Goal: Task Accomplishment & Management: Manage account settings

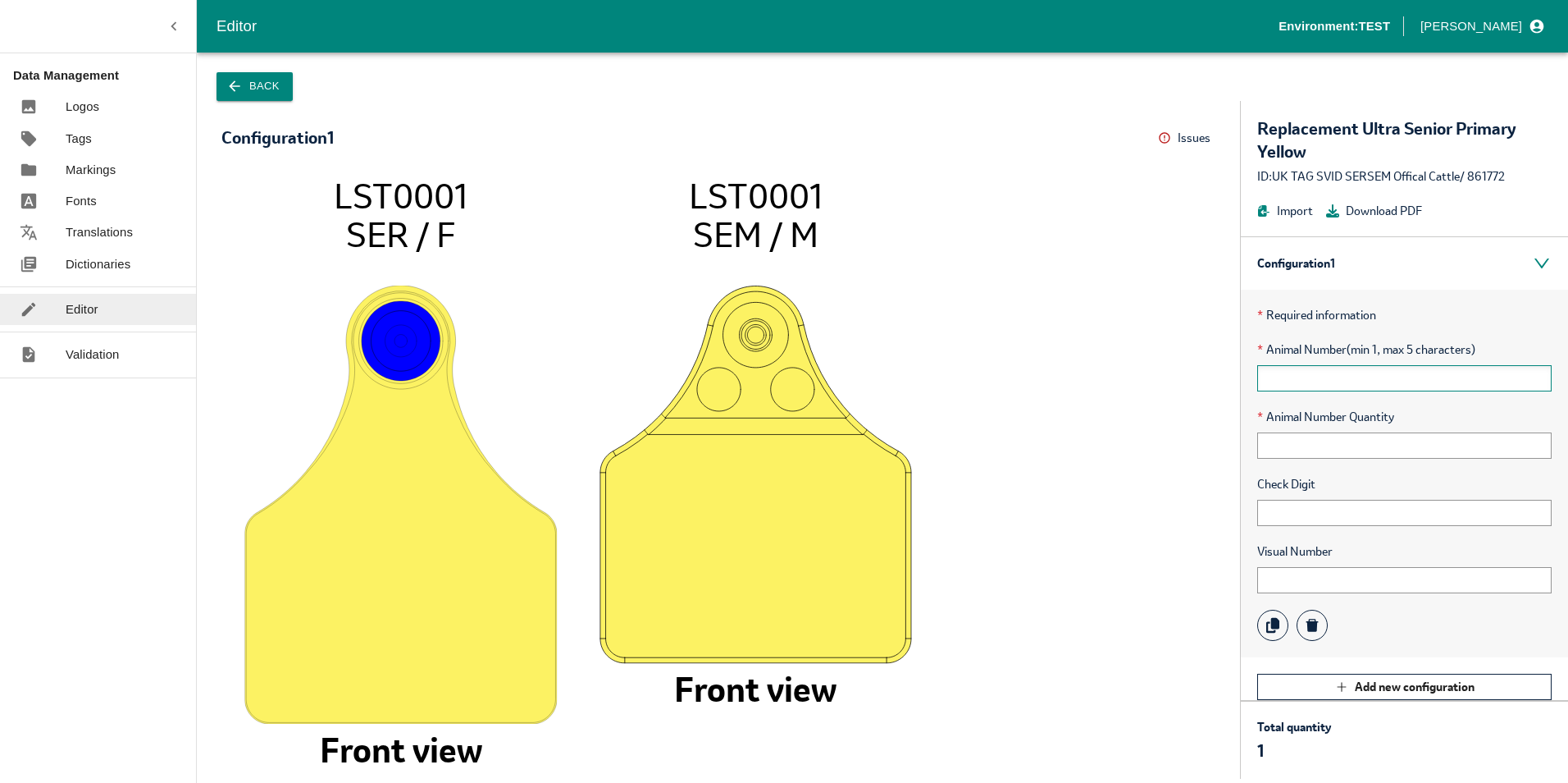
click at [1298, 378] on input "text" at bounding box center [1404, 377] width 295 height 26
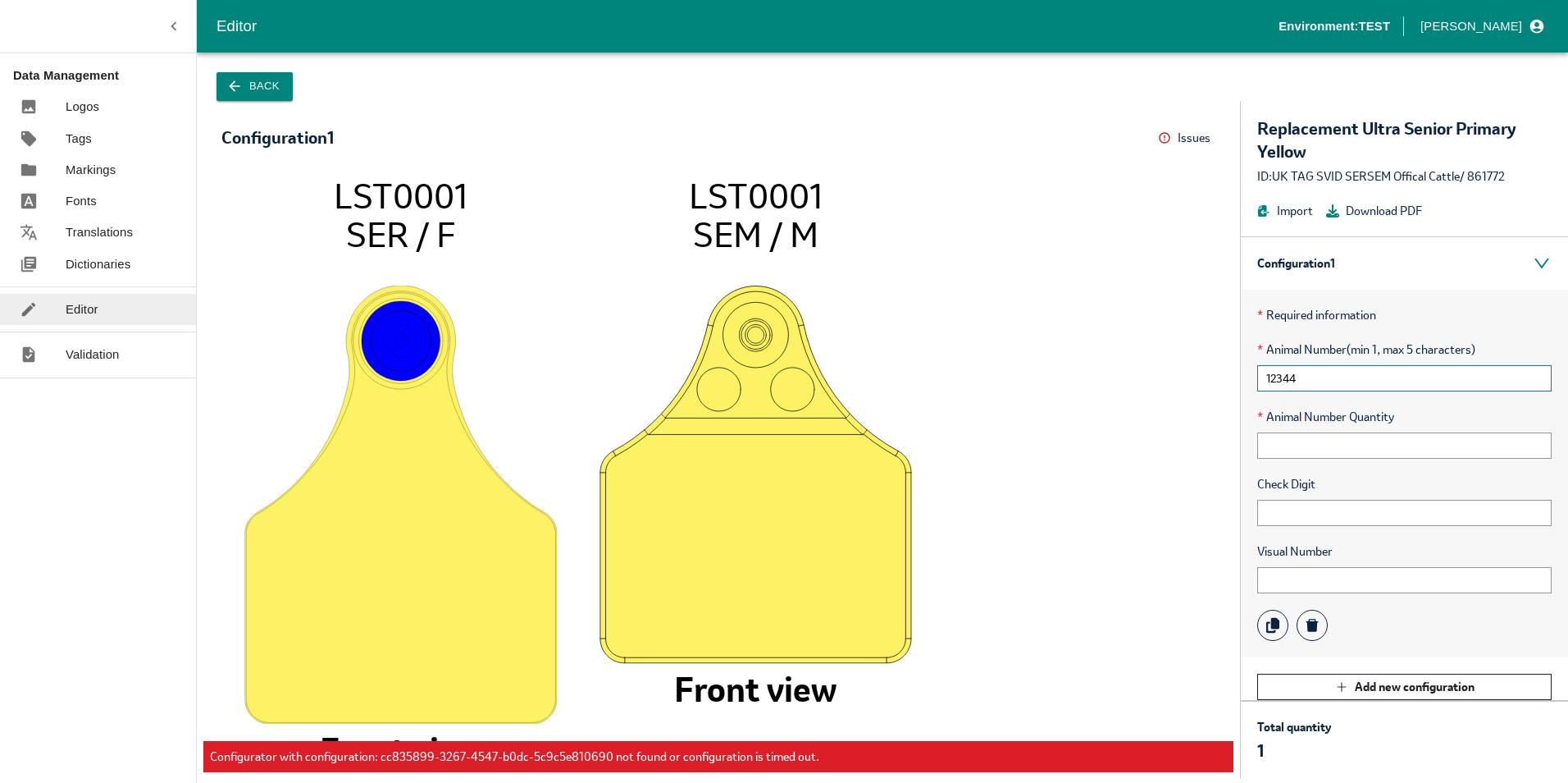
drag, startPoint x: 1312, startPoint y: 382, endPoint x: 1169, endPoint y: 384, distance: 143.0
click at [1169, 384] on div "Configuration 1 Issues Menu LST0001 SER / F Front view LST0001 SEM / M Front vi…" at bounding box center [882, 439] width 1371 height 678
click at [1312, 377] on input "12344" at bounding box center [1404, 377] width 295 height 26
type input "1"
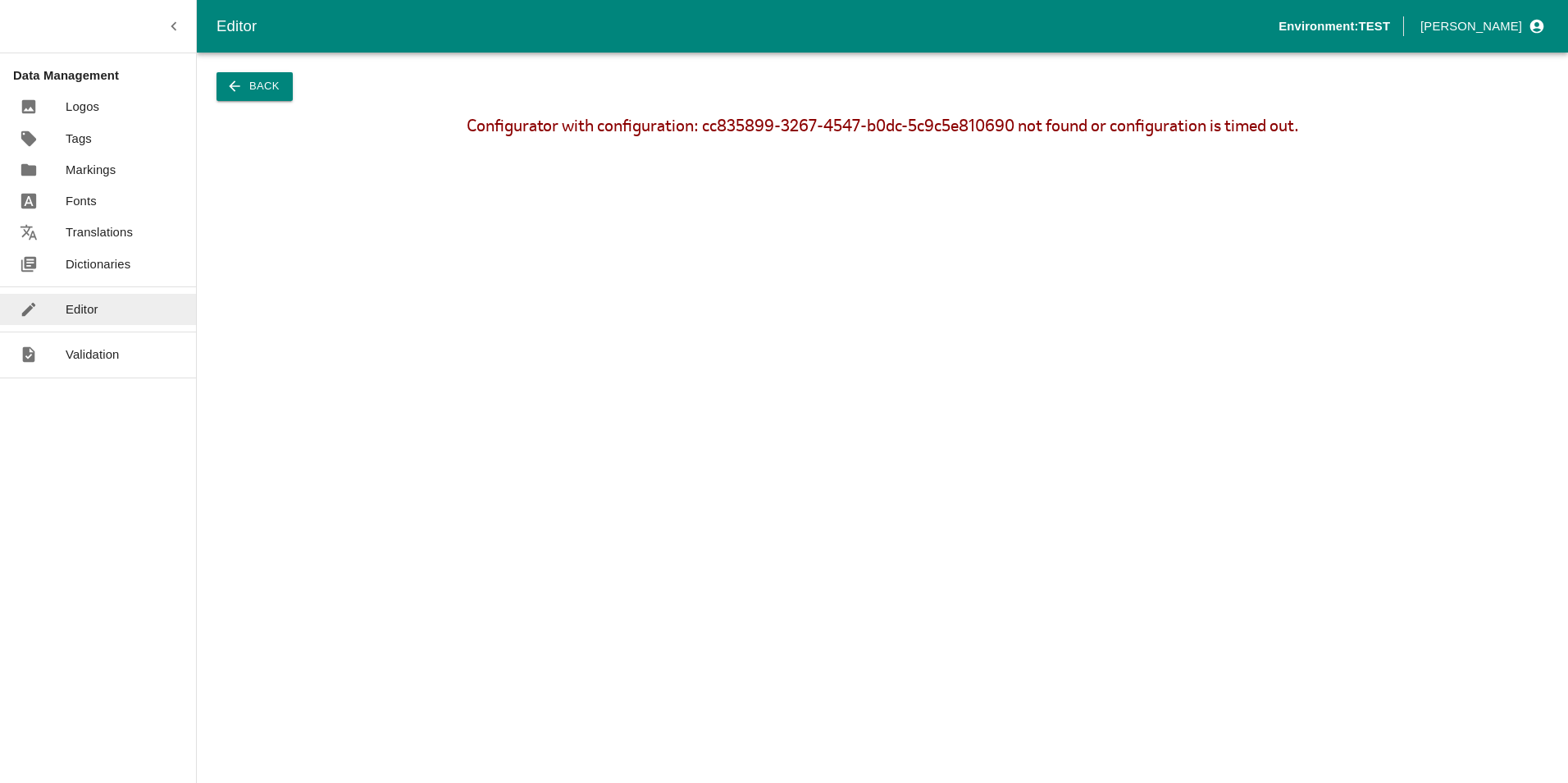
click at [265, 88] on button "Back" at bounding box center [255, 87] width 76 height 29
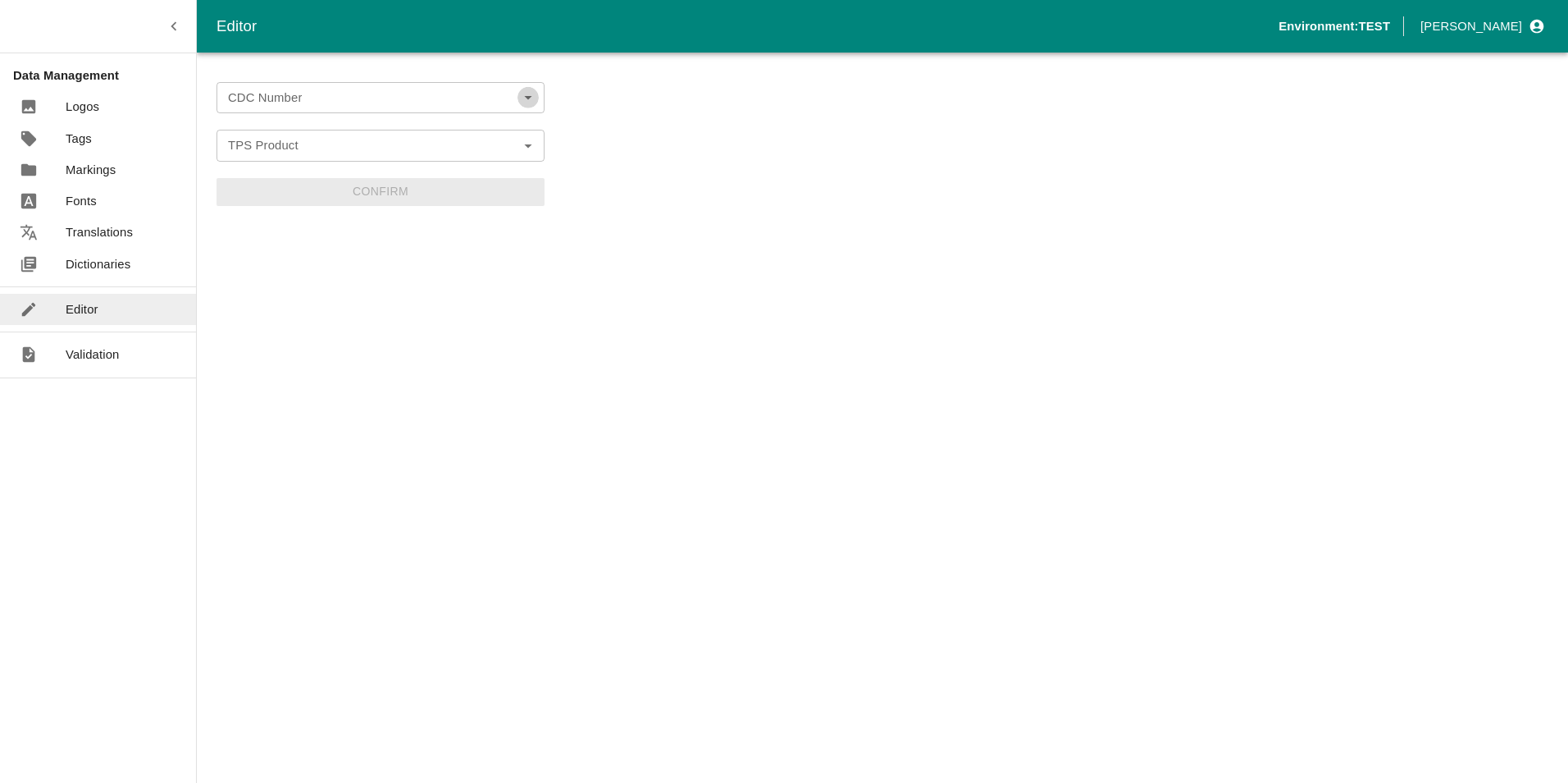
click at [535, 97] on icon "Open" at bounding box center [528, 98] width 18 height 18
click at [346, 139] on li "UK Cattle Official Replacement Test" at bounding box center [381, 133] width 328 height 28
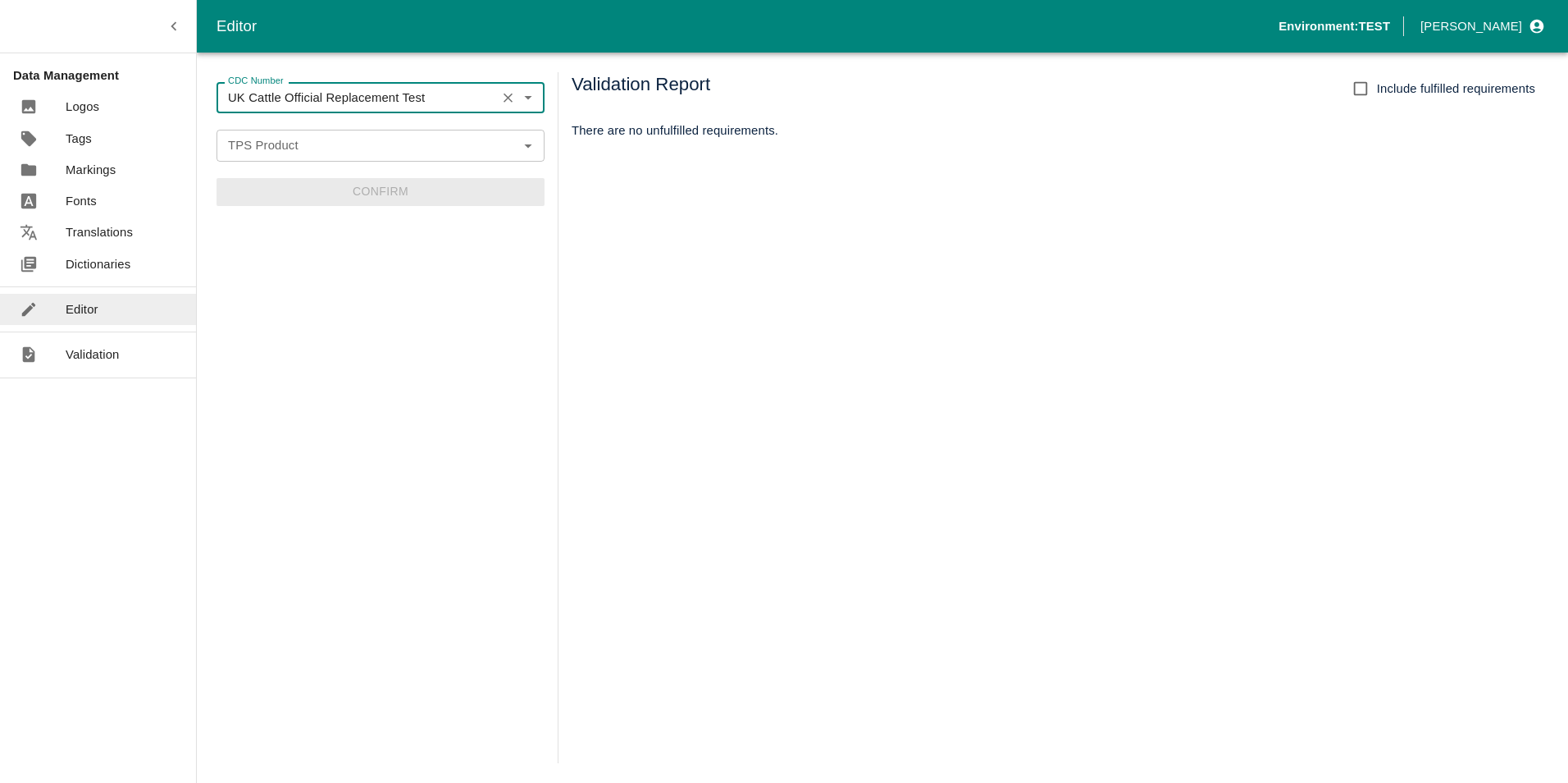
click at [522, 143] on icon "Open" at bounding box center [528, 145] width 18 height 18
type input "UK Cattle Official Replacement Test"
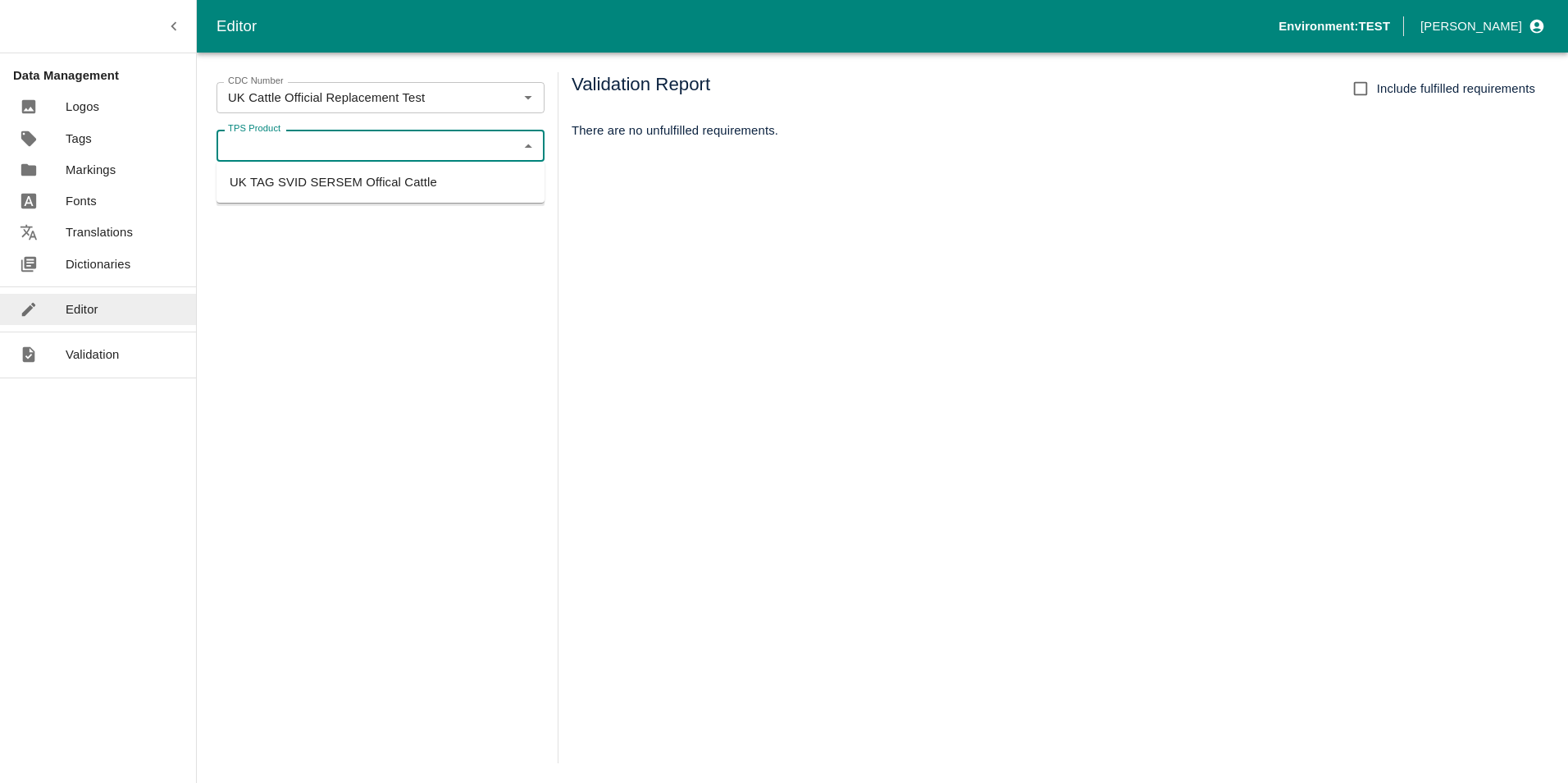
click at [394, 179] on li "UK TAG SVID SERSEM Offical Cattle" at bounding box center [381, 181] width 328 height 28
type input "UK TAG SVID SERSEM Offical Cattle"
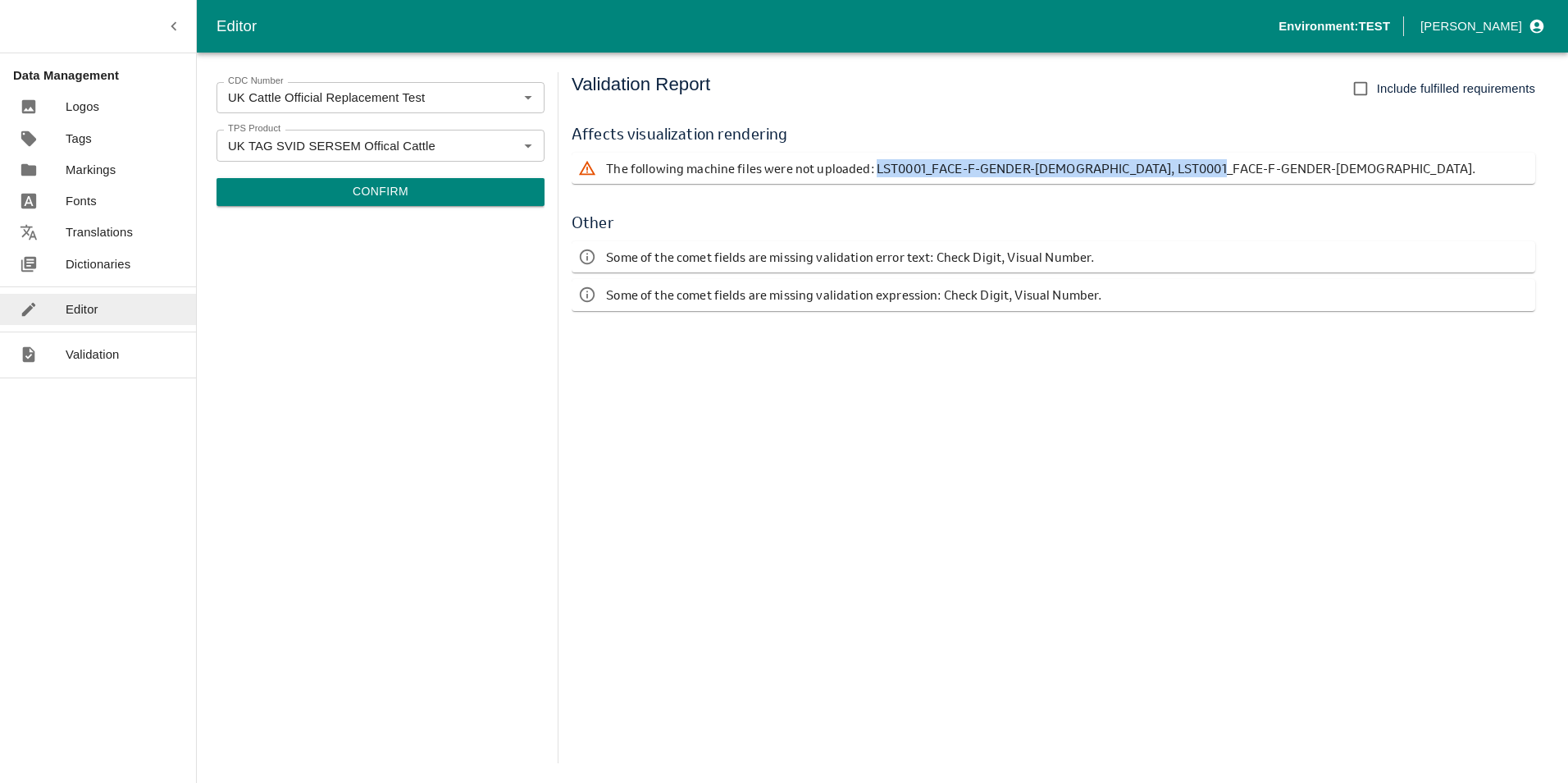
drag, startPoint x: 872, startPoint y: 167, endPoint x: 1229, endPoint y: 176, distance: 357.1
click at [1229, 176] on div "The following machine files were not uploaded: LST0001_FACE-F-GENDER-[DEMOGRAPH…" at bounding box center [1053, 168] width 964 height 31
click at [1011, 259] on p "Some of the comet fields are missing validation error text: Check Digit, Visual…" at bounding box center [850, 257] width 488 height 18
drag, startPoint x: 872, startPoint y: 164, endPoint x: 1178, endPoint y: 177, distance: 306.3
click at [1178, 177] on p "The following machine files were not uploaded: LST0001_FACE-F-GENDER-[DEMOGRAPH…" at bounding box center [1040, 168] width 870 height 18
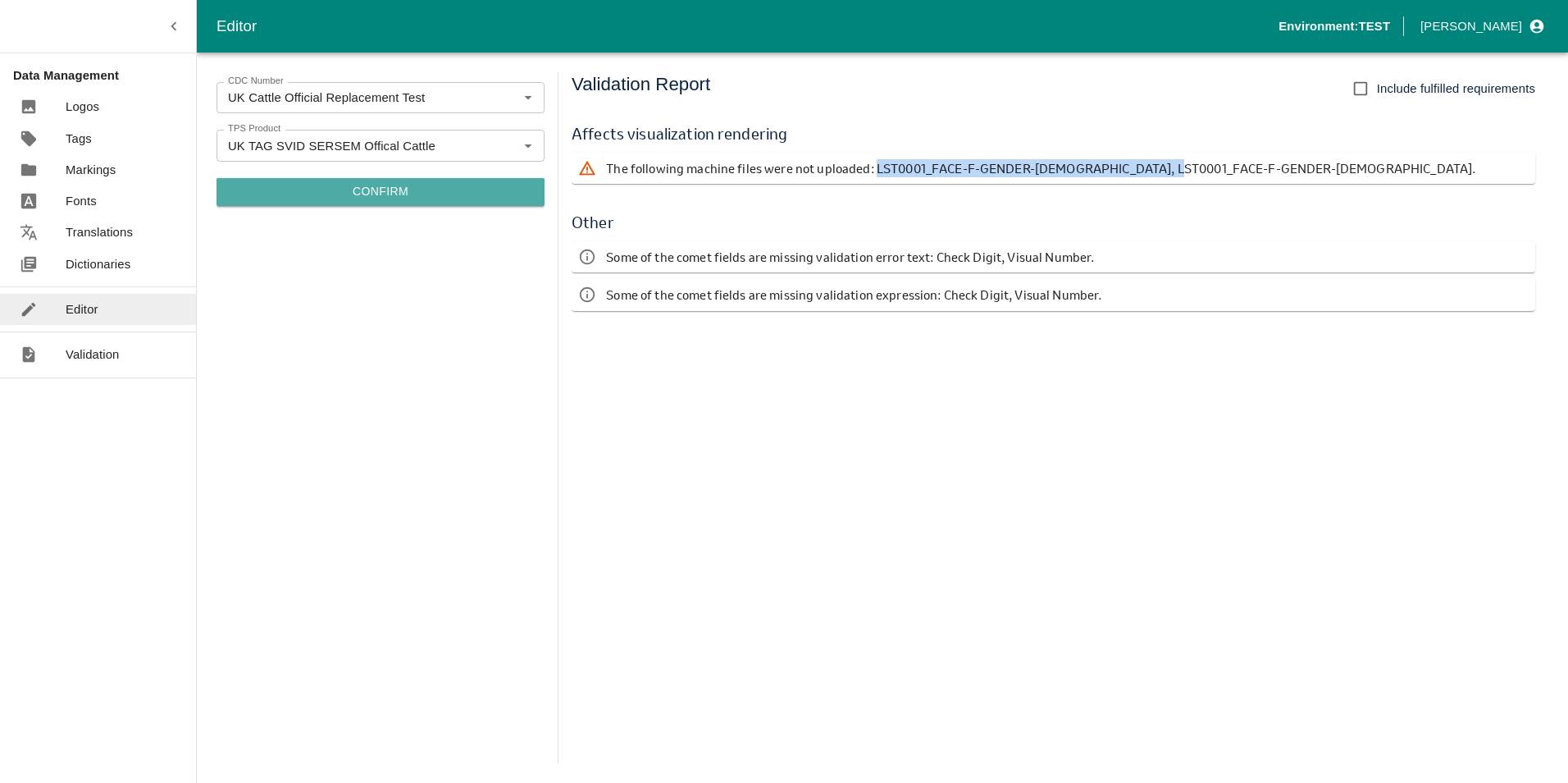
click at [381, 188] on button "Confirm" at bounding box center [381, 191] width 328 height 28
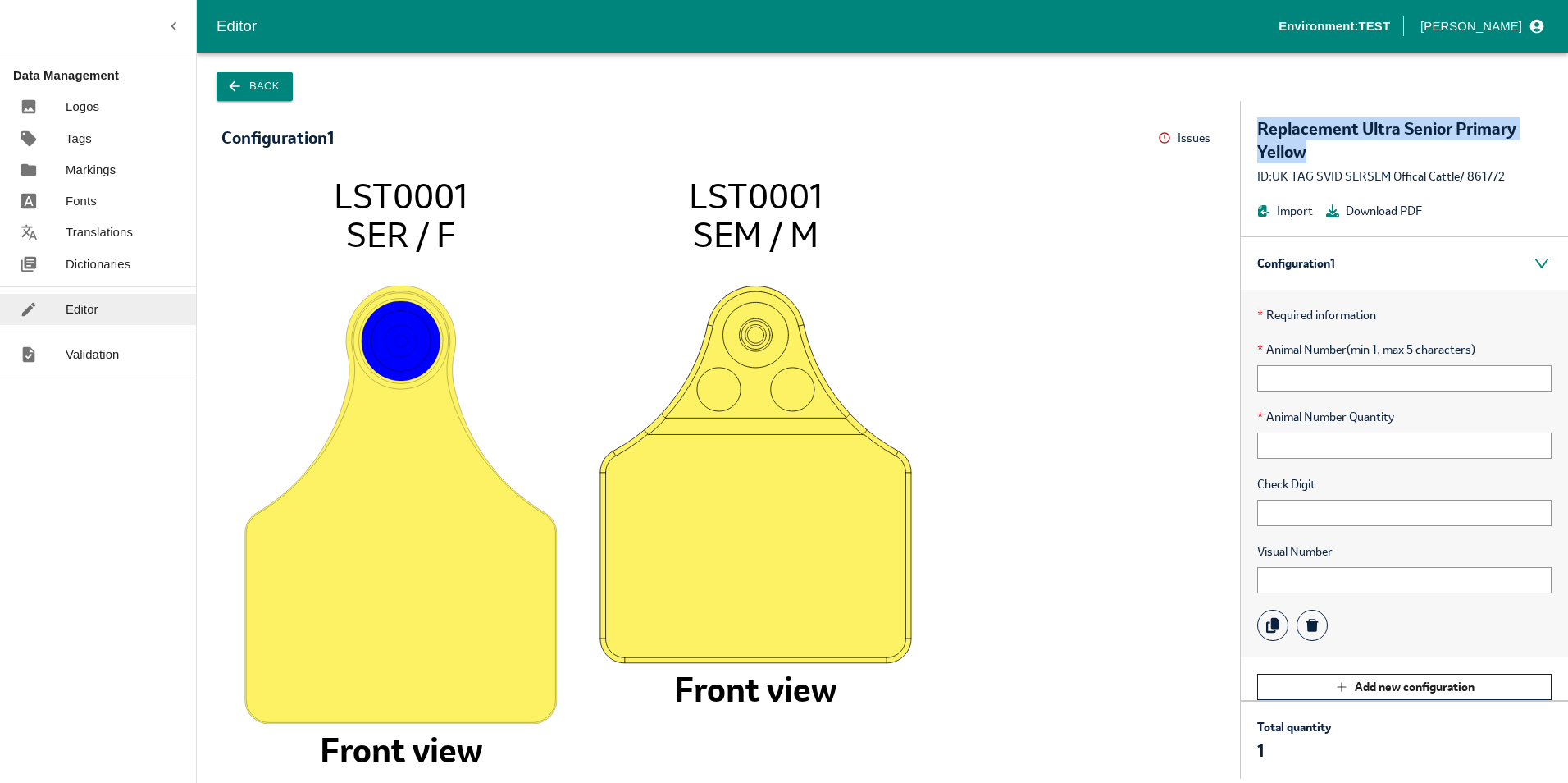
drag, startPoint x: 1260, startPoint y: 127, endPoint x: 1349, endPoint y: 160, distance: 94.9
click at [1349, 160] on div "Replacement Ultra Senior Primary Yellow" at bounding box center [1404, 140] width 295 height 46
click at [1169, 137] on icon at bounding box center [1164, 138] width 13 height 13
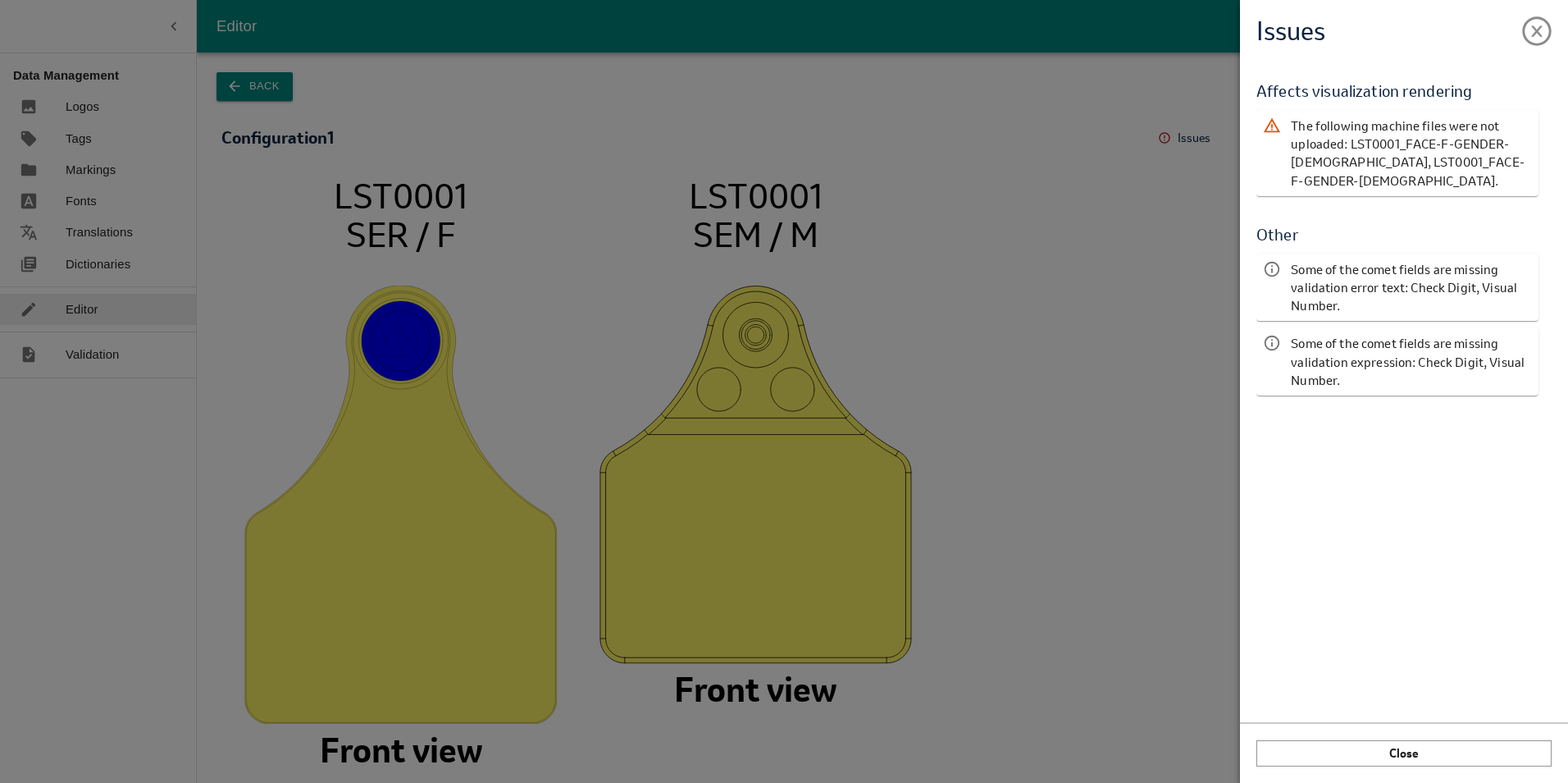
click at [1456, 161] on p "The following machine files were not uploaded: LST0001_FACE-F-GENDER-[DEMOGRAPH…" at bounding box center [1411, 152] width 241 height 73
click at [1534, 28] on span at bounding box center [1536, 27] width 30 height 30
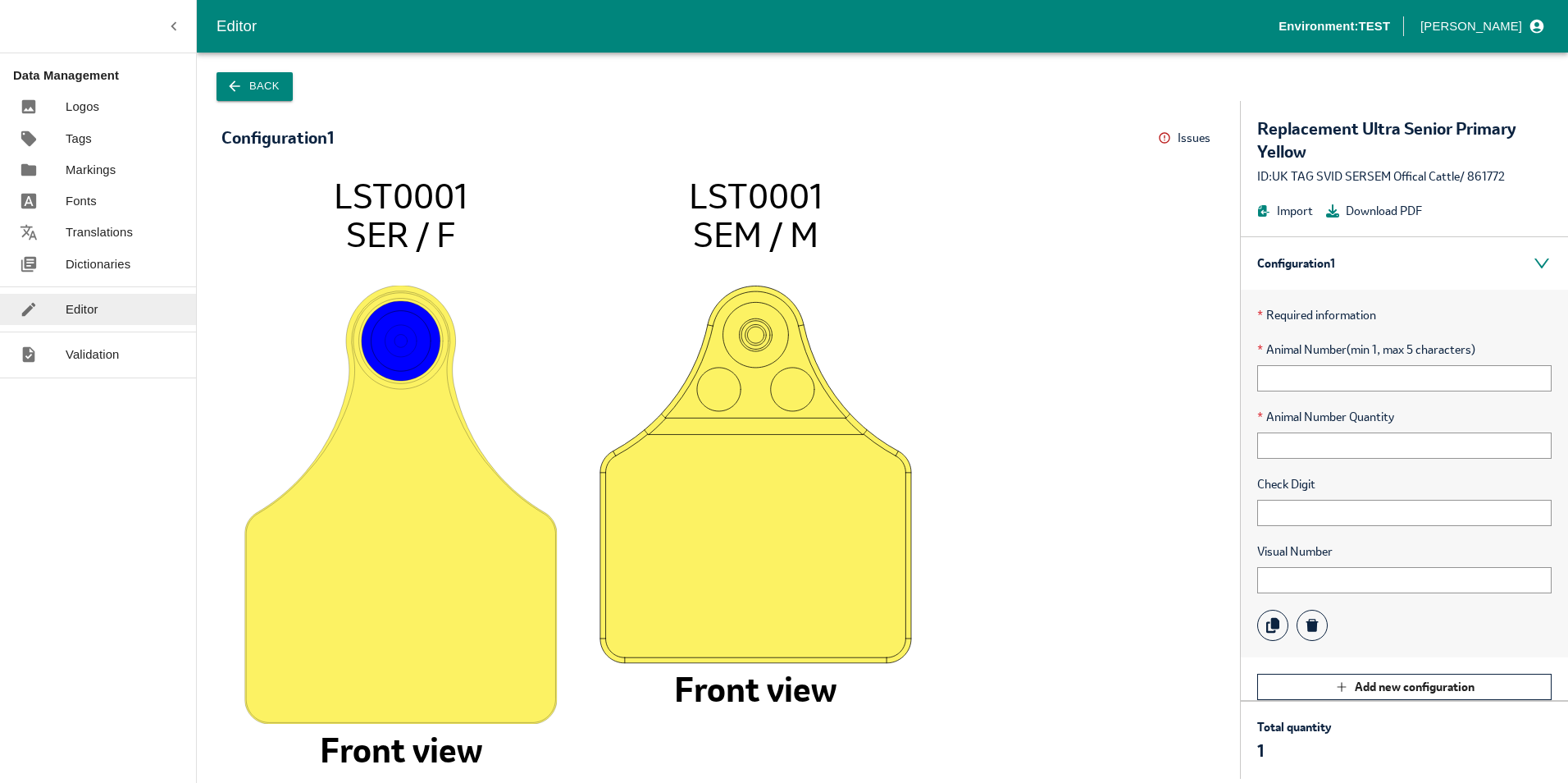
click at [1037, 279] on icon "LST0001 SER / F Front view LST0001 SEM / M Front view" at bounding box center [718, 469] width 961 height 587
click at [1348, 115] on div "Replacement Ultra Senior Primary Yellow ID: [GEOGRAPHIC_DATA] TAG SVID SERSEM O…" at bounding box center [1404, 168] width 327 height 135
click at [1164, 134] on icon at bounding box center [1164, 138] width 13 height 13
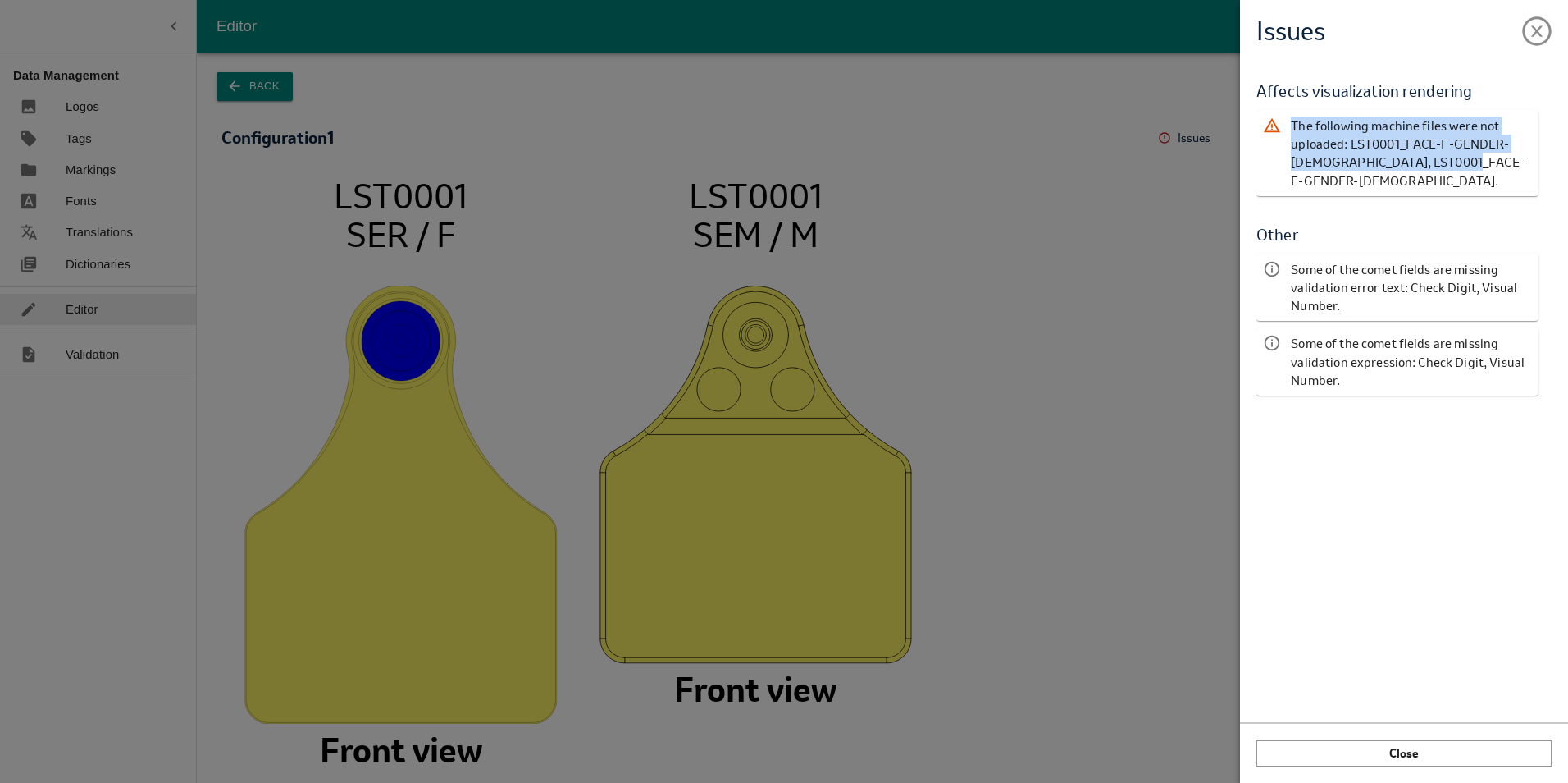
drag, startPoint x: 1492, startPoint y: 163, endPoint x: 1290, endPoint y: 124, distance: 205.7
click at [1290, 124] on div "The following machine files were not uploaded: LST0001_FACE-F-GENDER-[DEMOGRAPH…" at bounding box center [1397, 152] width 282 height 86
copy p "The following machine files were not uploaded: LST0001_FACE-F-GENDER-[DEMOGRAPH…"
click at [509, 82] on div "Issues Validation Report Affects visualization rendering The following machine …" at bounding box center [784, 391] width 1568 height 783
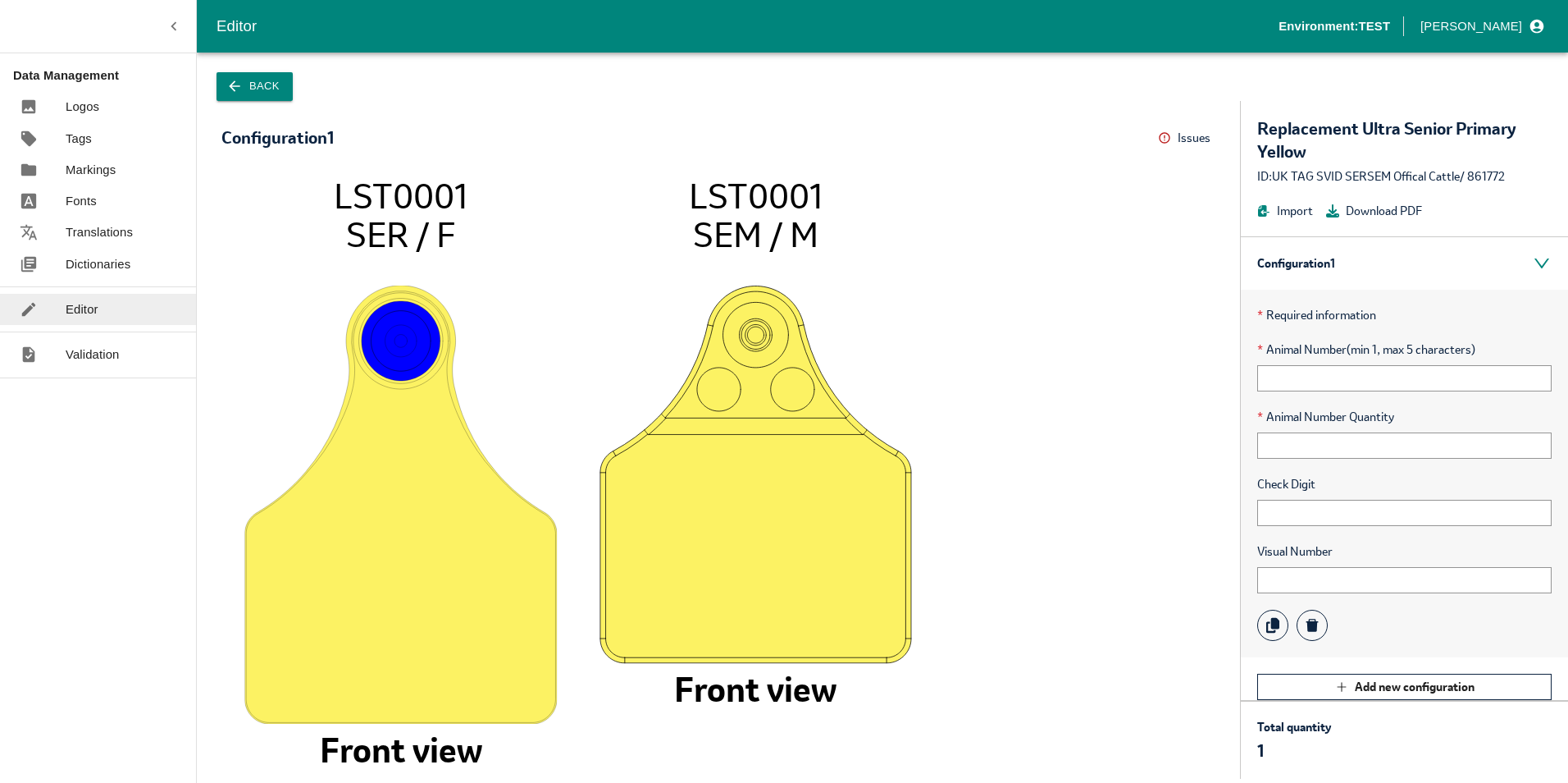
click at [236, 96] on button "Back" at bounding box center [255, 87] width 76 height 29
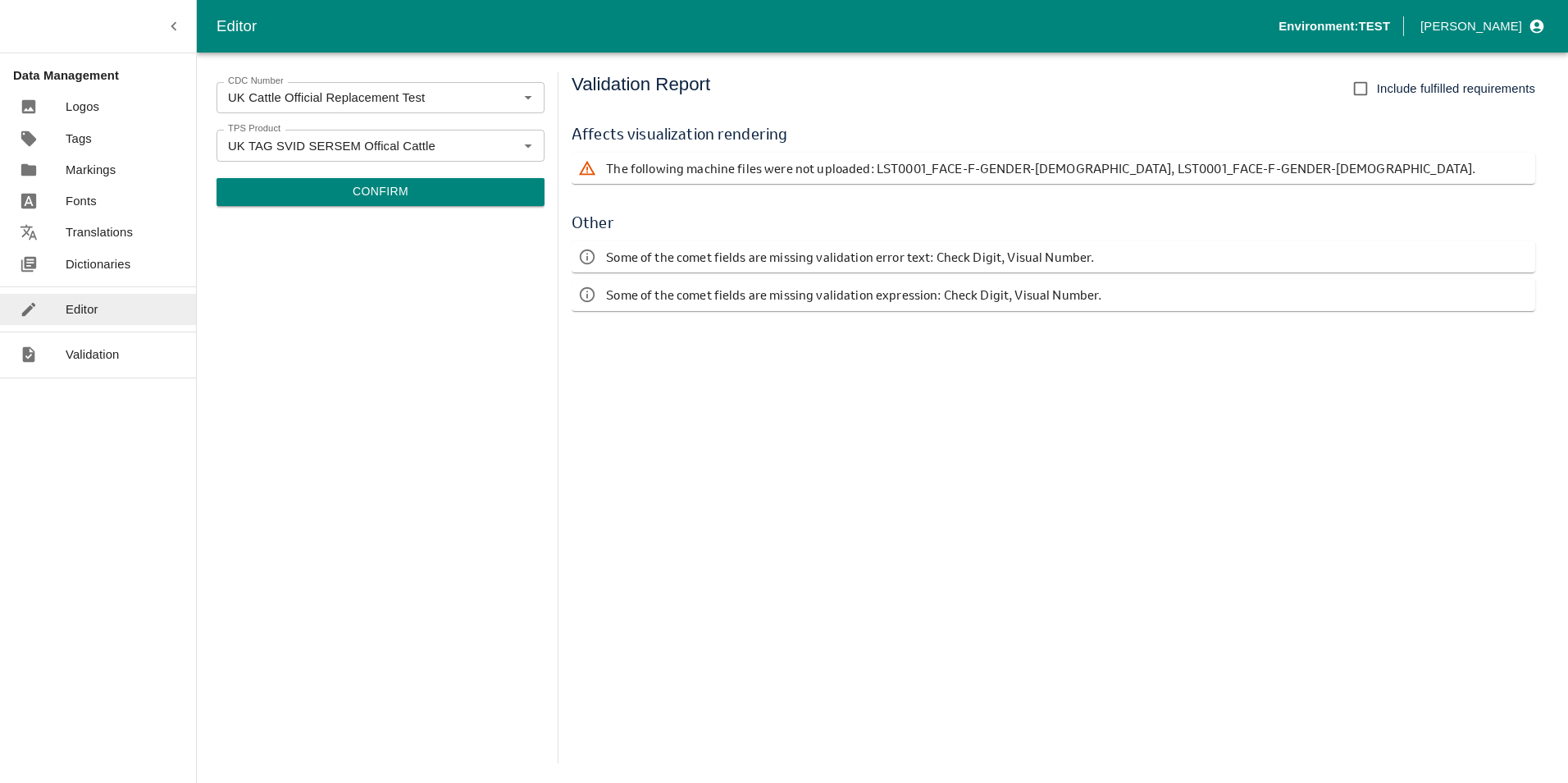
click at [85, 171] on p "Markings" at bounding box center [90, 170] width 50 height 18
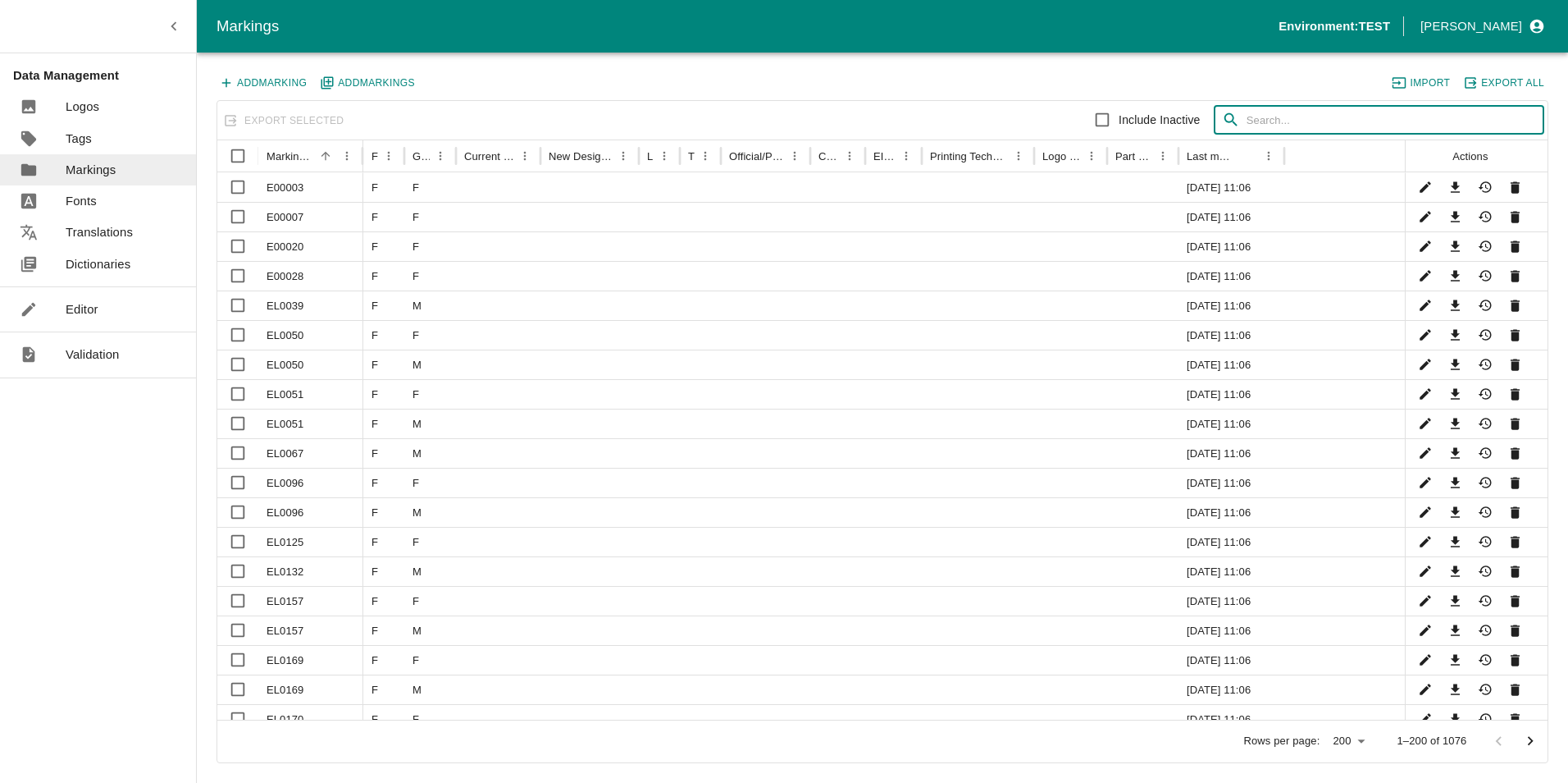
click at [1253, 114] on input "text" at bounding box center [1395, 121] width 297 height 30
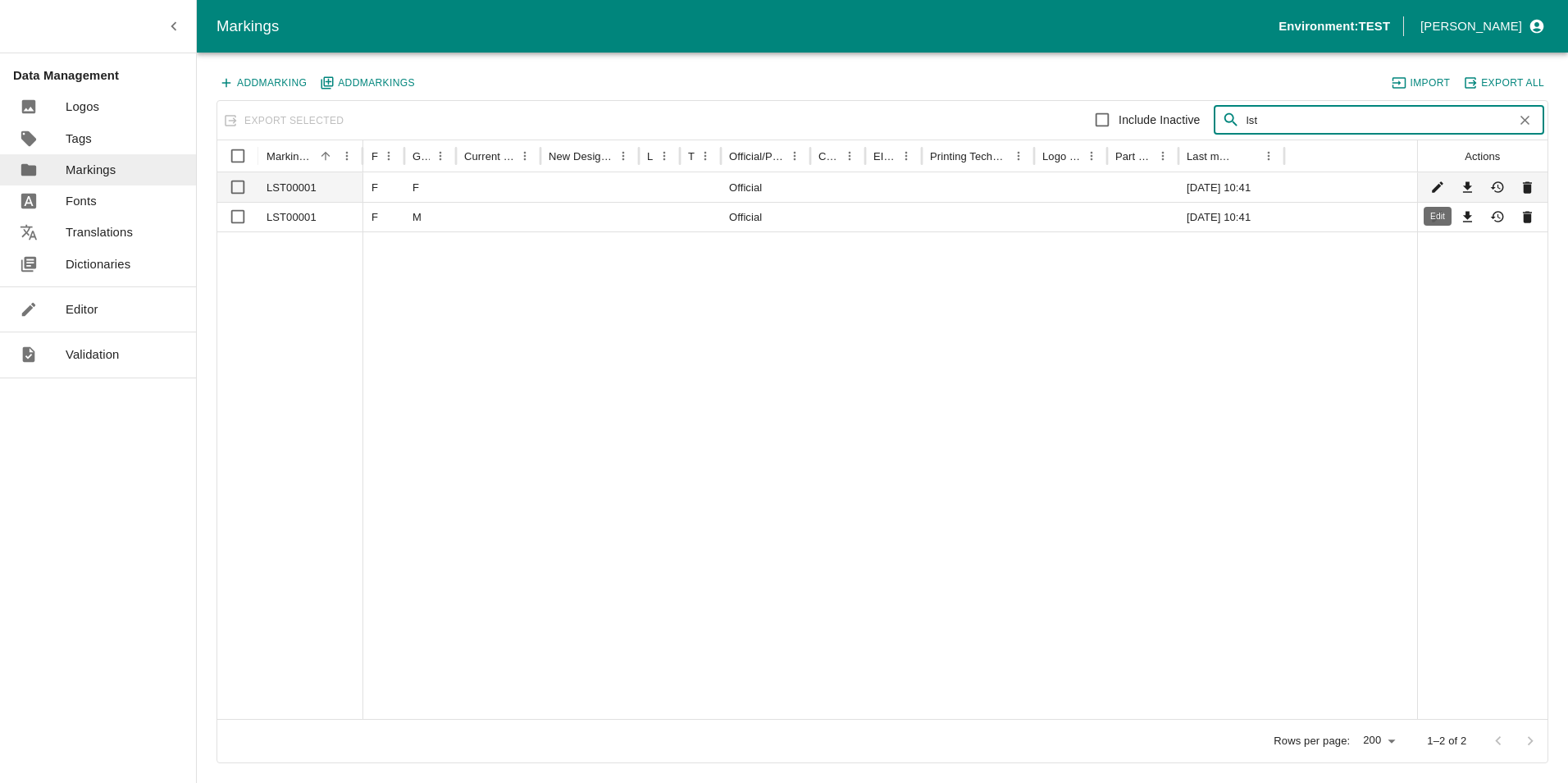
type input "lst"
click at [1438, 188] on icon "Edit" at bounding box center [1437, 188] width 12 height 12
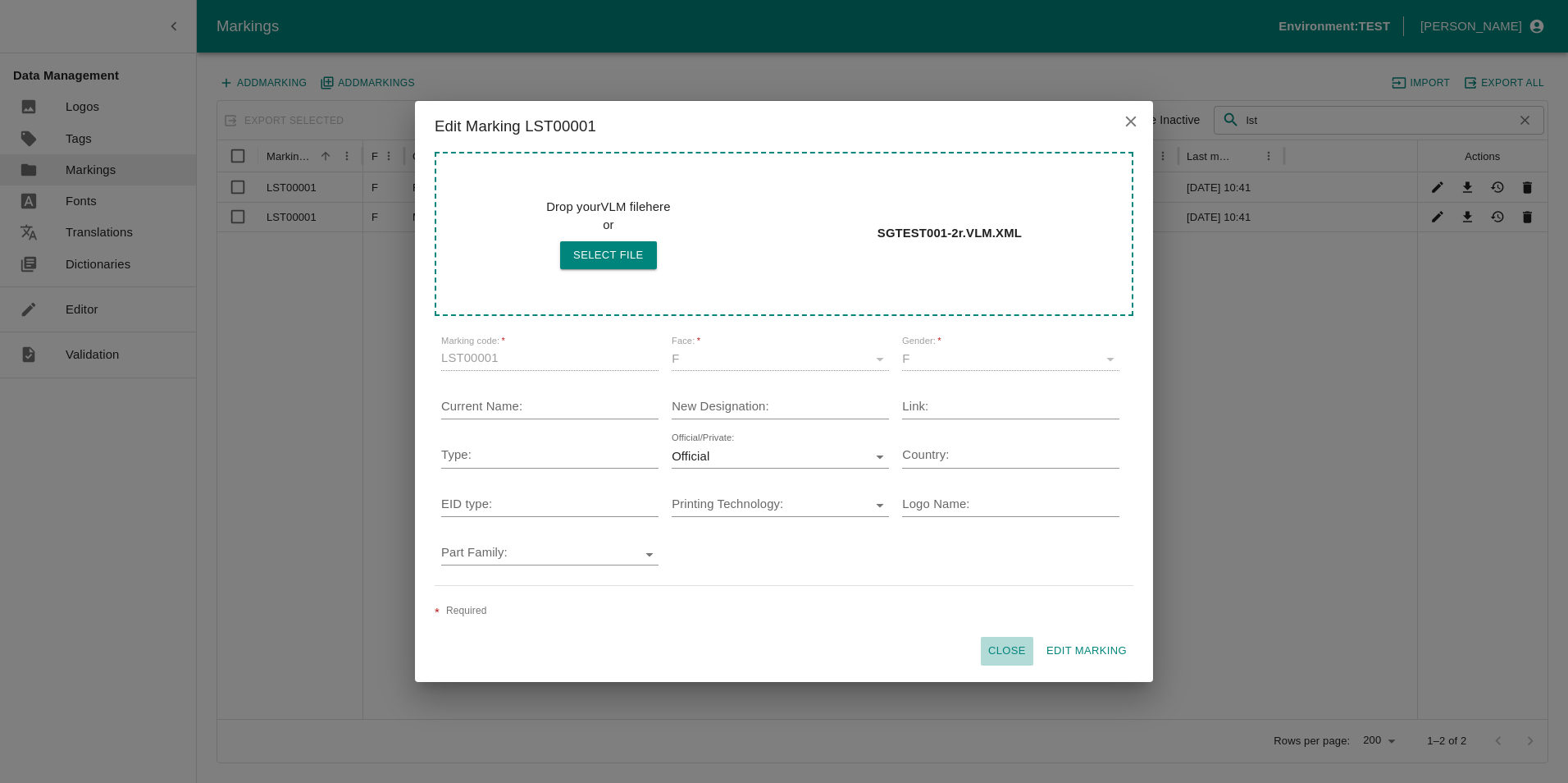
click at [1004, 649] on button "Close" at bounding box center [1008, 651] width 53 height 29
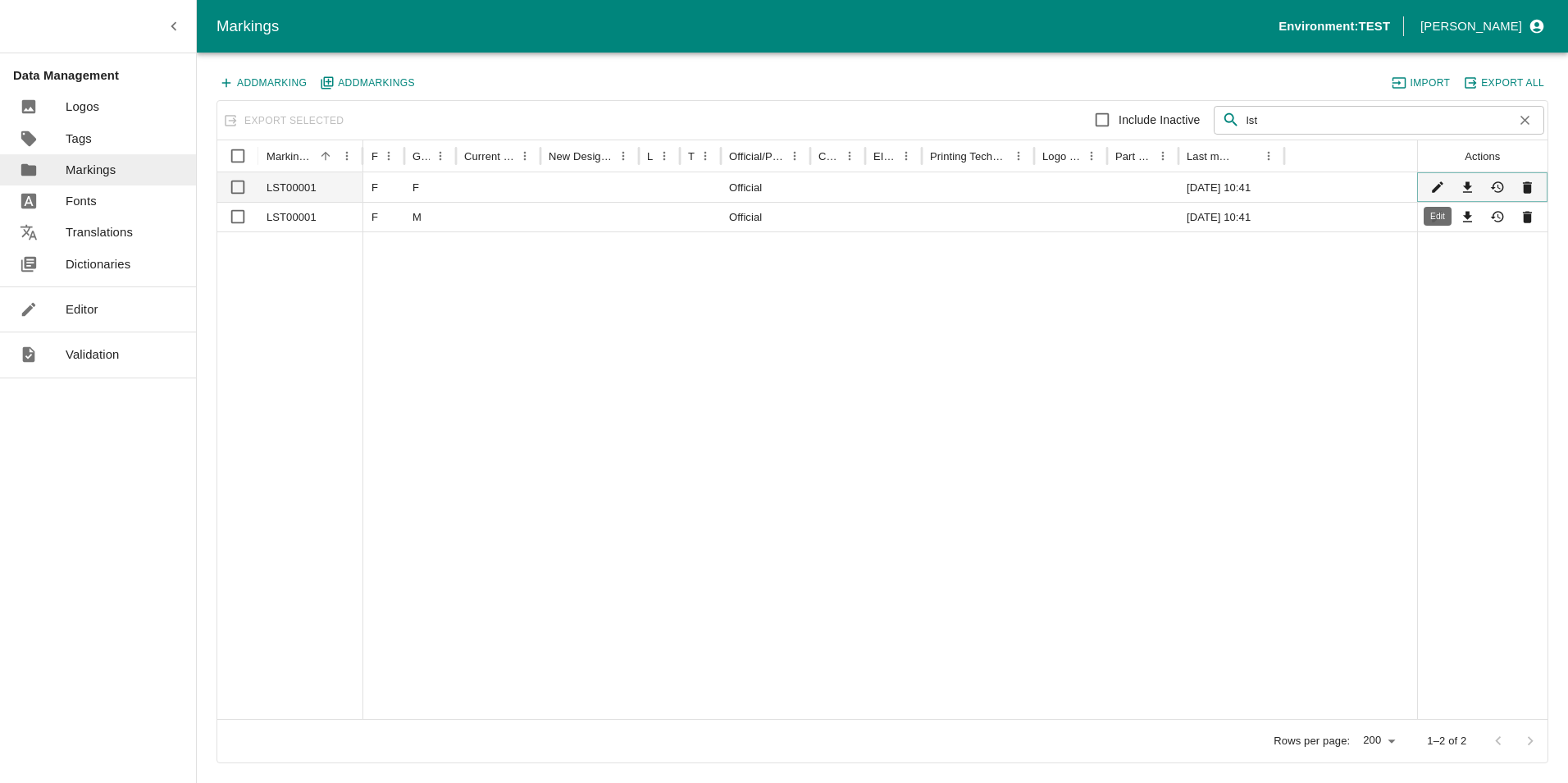
click at [1435, 183] on icon "Edit" at bounding box center [1437, 187] width 15 height 15
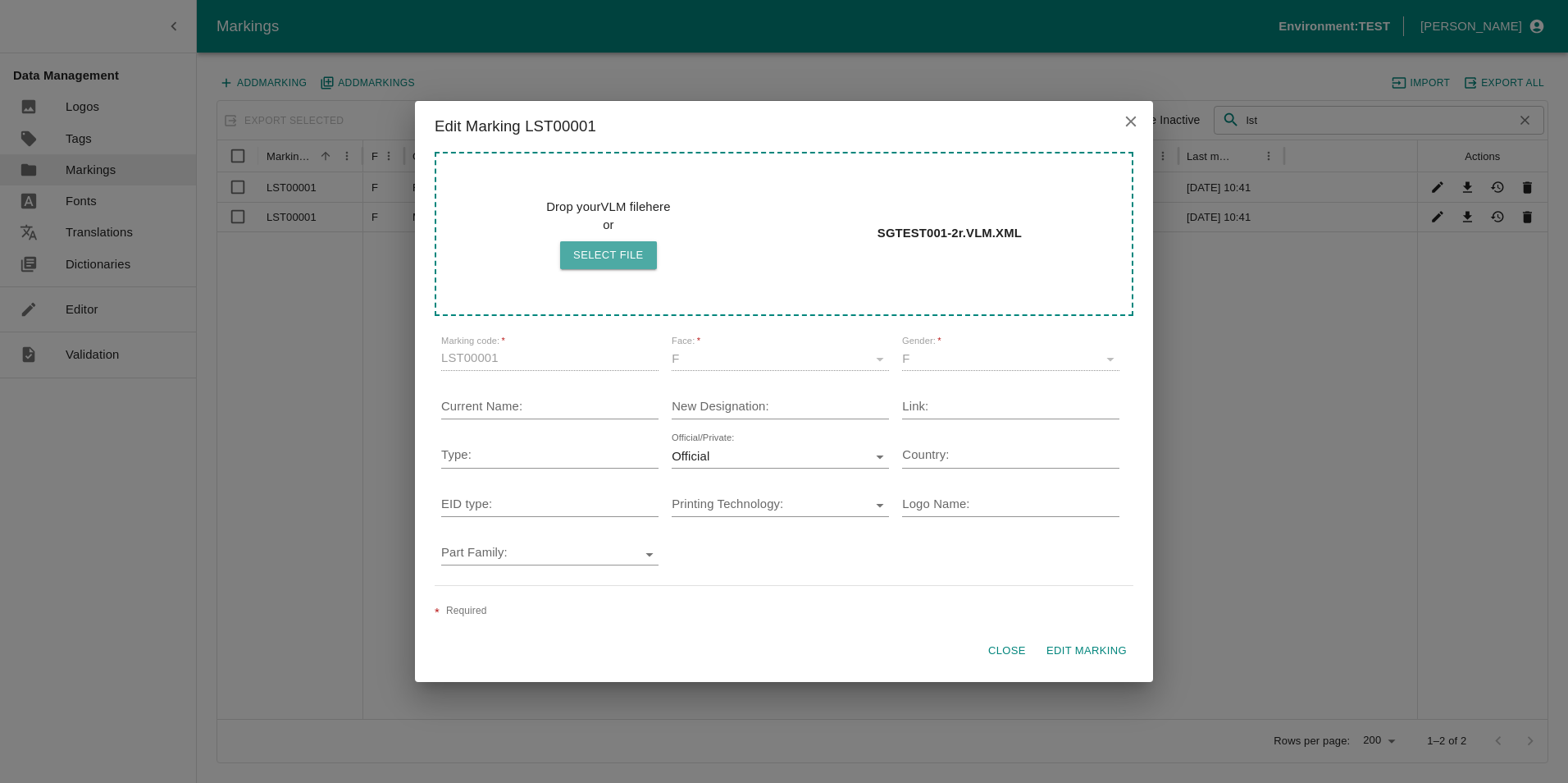
click at [613, 252] on button "Select file" at bounding box center [609, 256] width 97 height 29
click at [1135, 113] on icon "close" at bounding box center [1131, 122] width 18 height 18
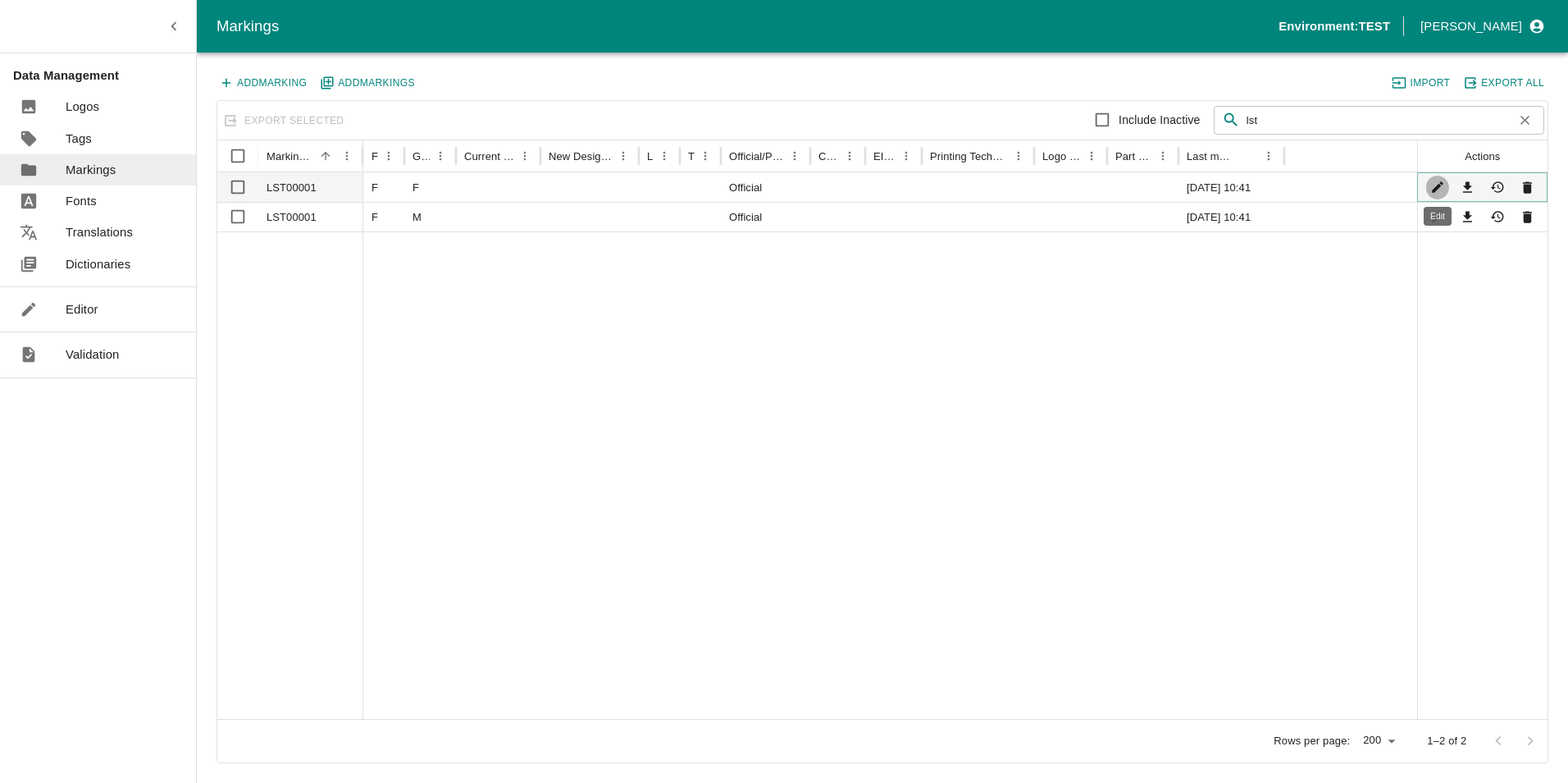
click at [1438, 185] on icon "Edit" at bounding box center [1437, 188] width 12 height 12
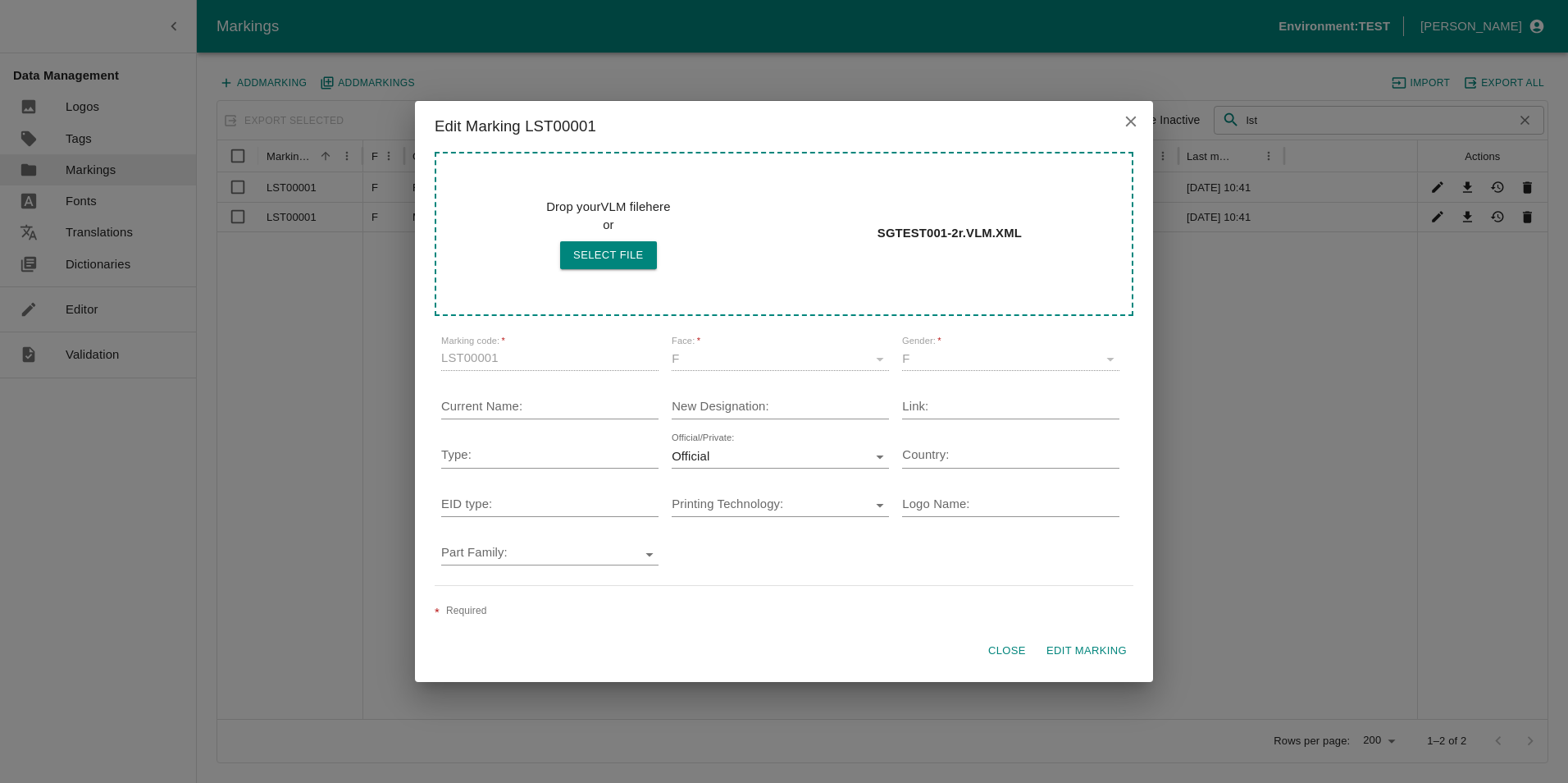
click at [1007, 645] on button "Close" at bounding box center [1008, 651] width 53 height 29
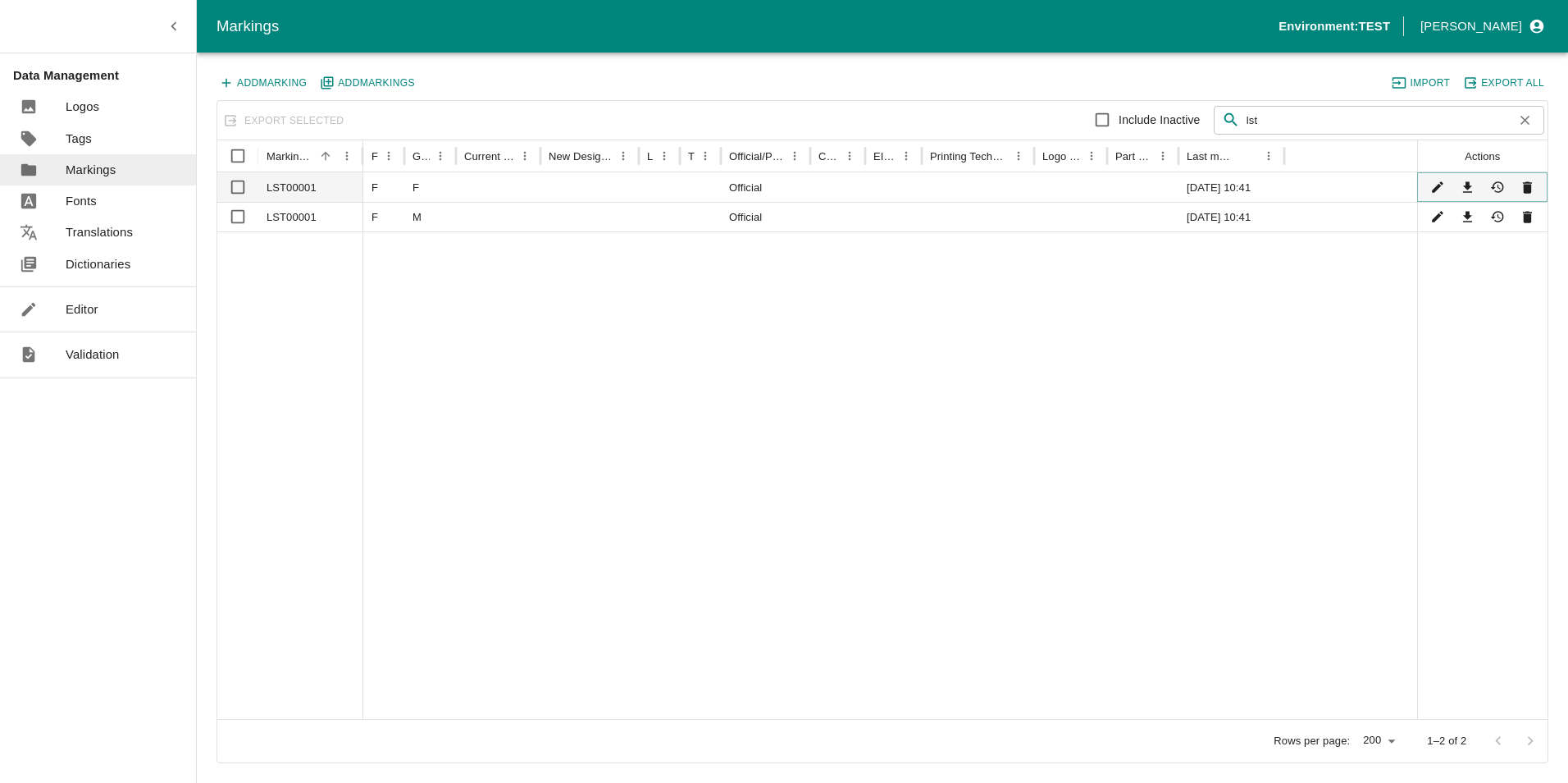
click at [1433, 187] on icon "Edit" at bounding box center [1437, 187] width 15 height 15
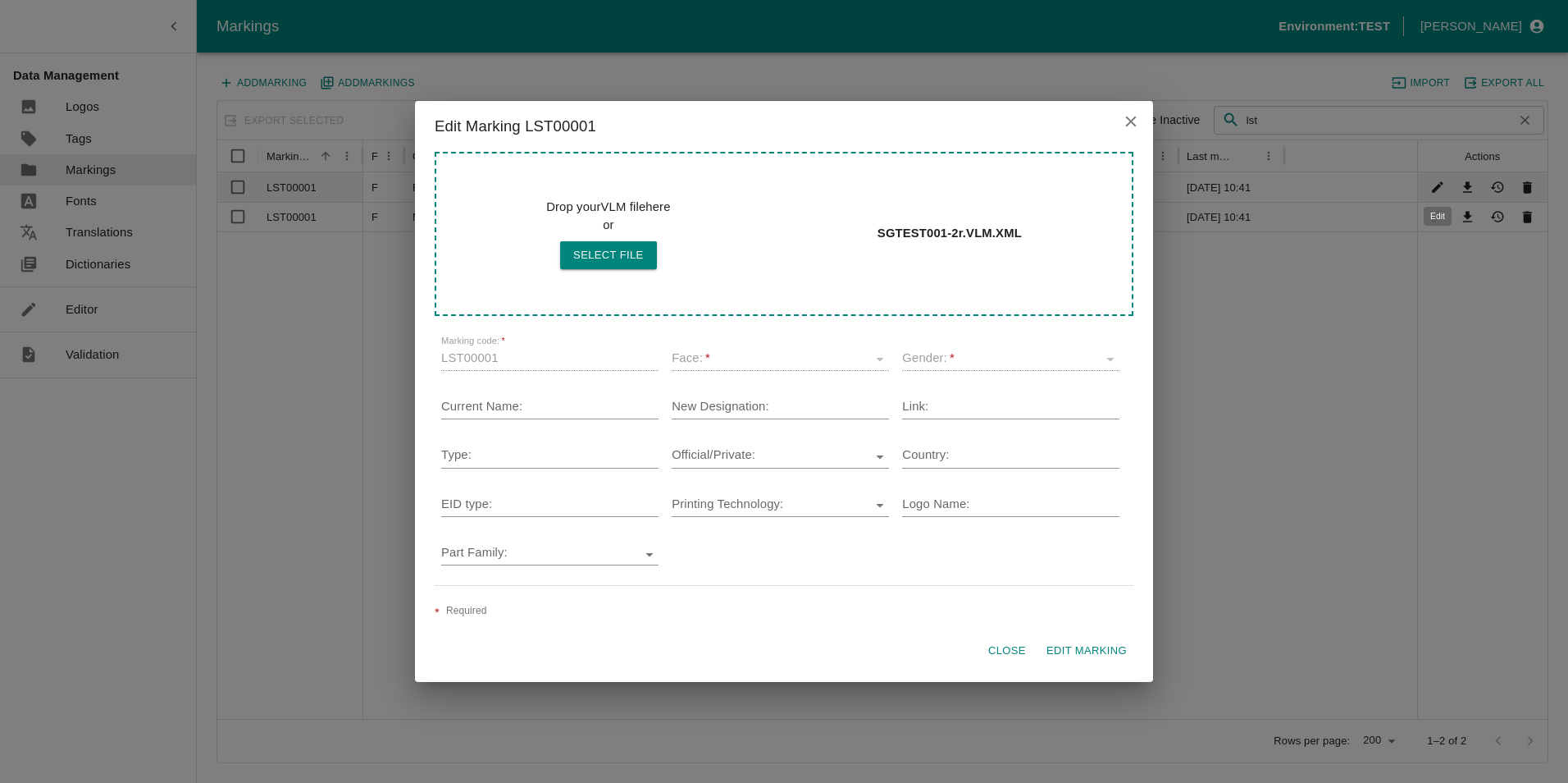
type input "F"
type input "Official"
click at [1073, 651] on button "Edit Marking" at bounding box center [1086, 651] width 93 height 29
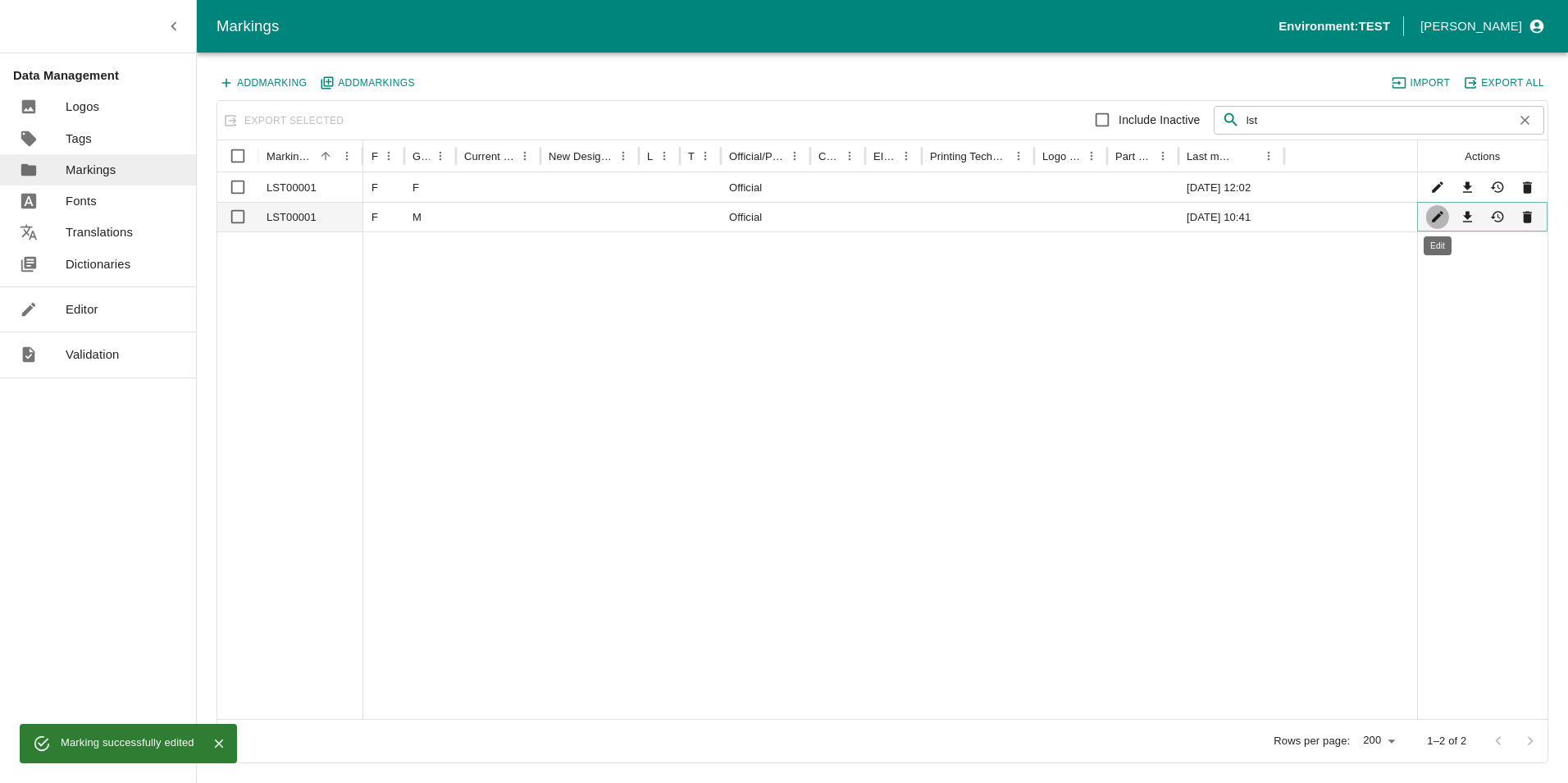
click at [1438, 216] on icon "Edit" at bounding box center [1437, 217] width 12 height 12
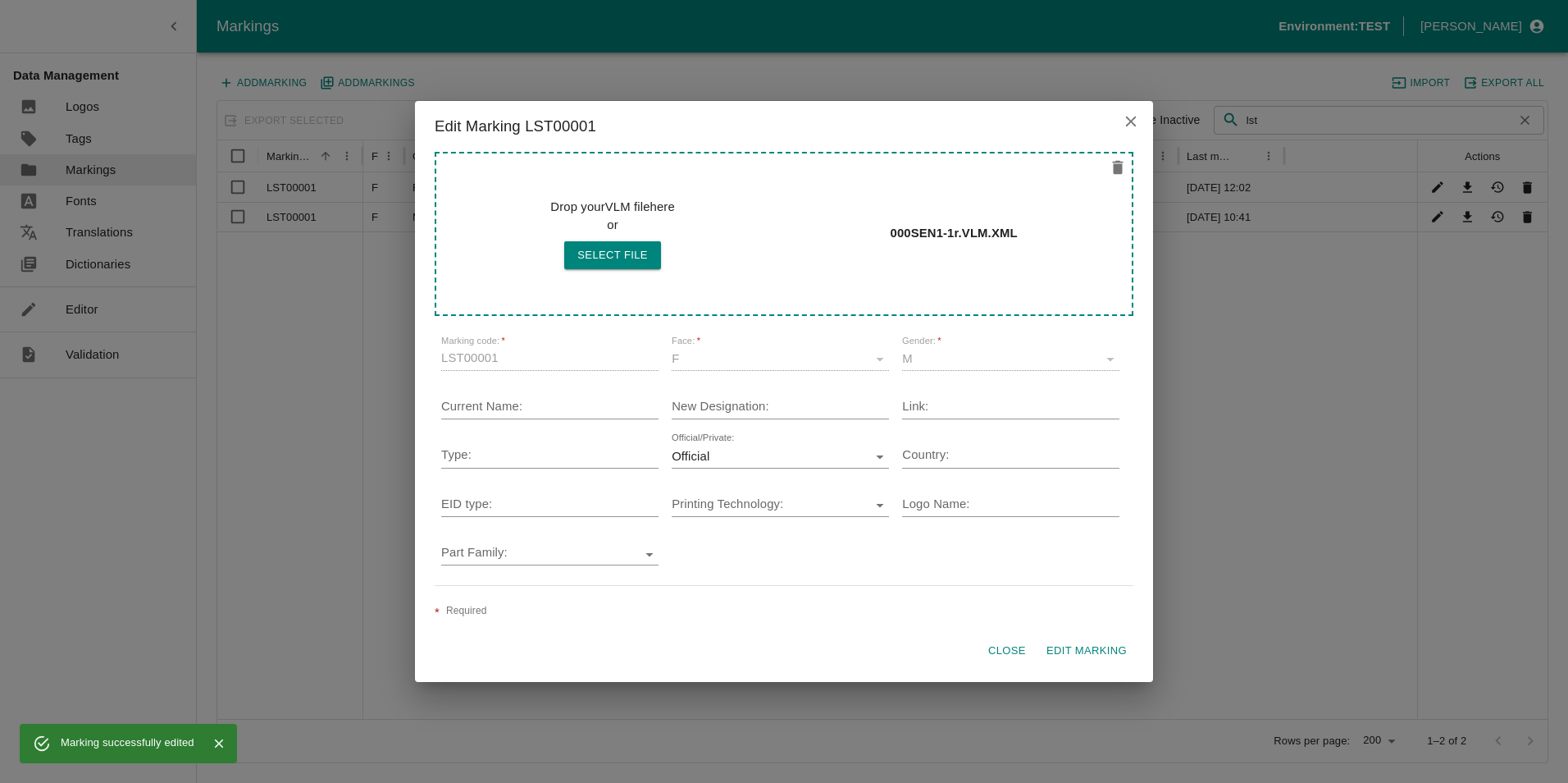
click at [1081, 646] on button "Edit Marking" at bounding box center [1086, 651] width 93 height 29
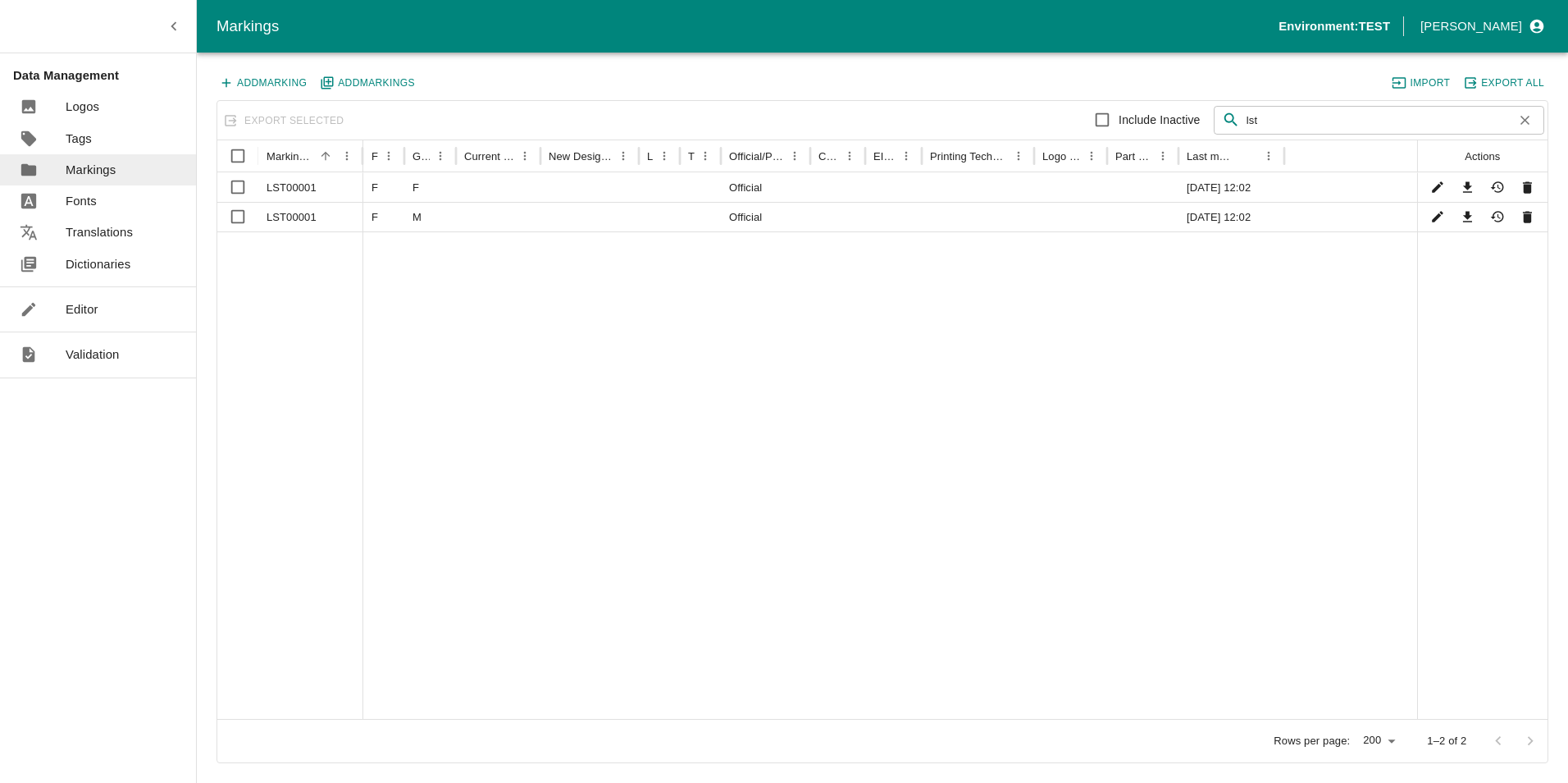
click at [86, 199] on p "Fonts" at bounding box center [81, 201] width 31 height 18
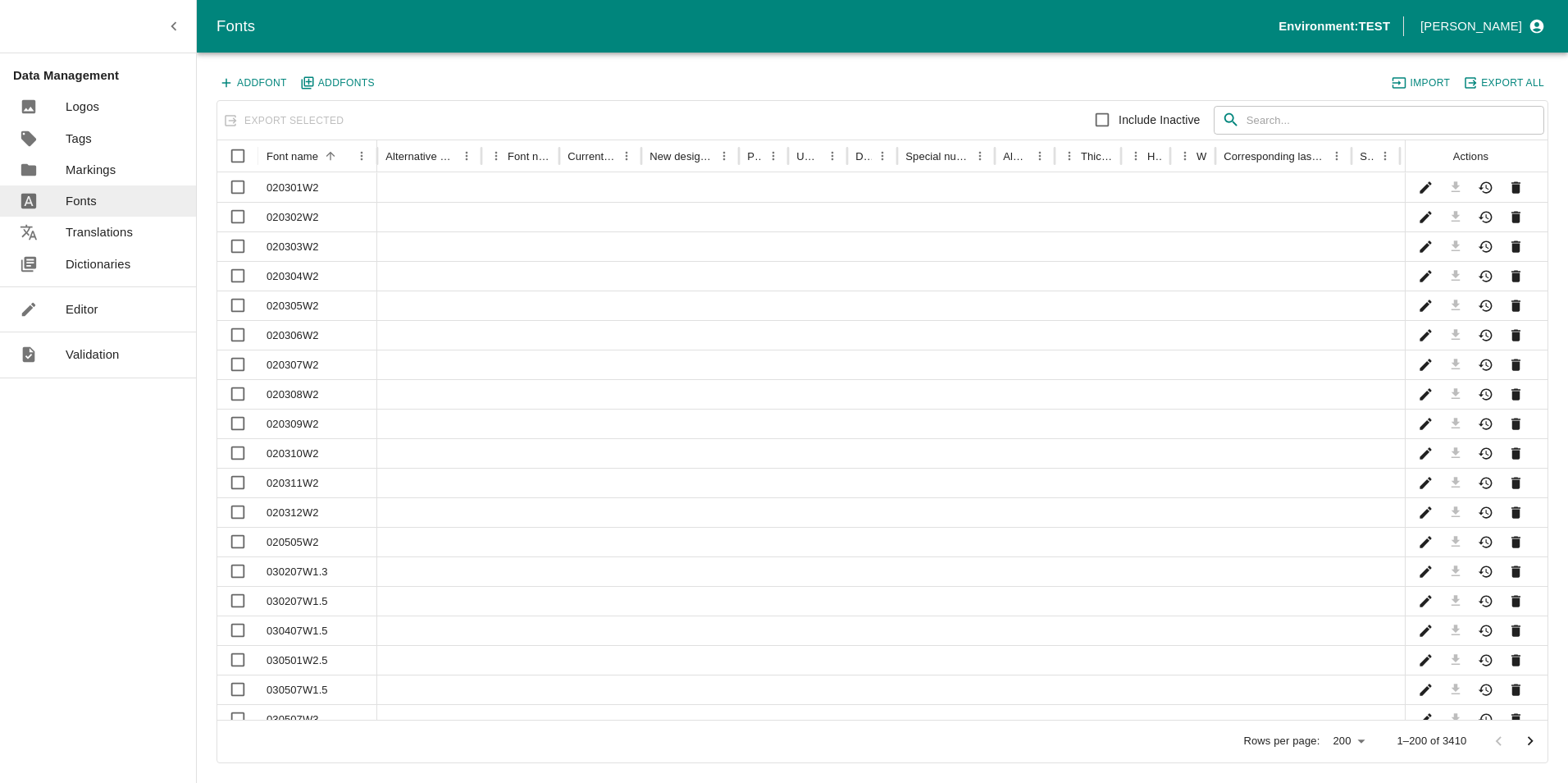
click at [1271, 116] on input "text" at bounding box center [1395, 121] width 297 height 30
type input "UK"
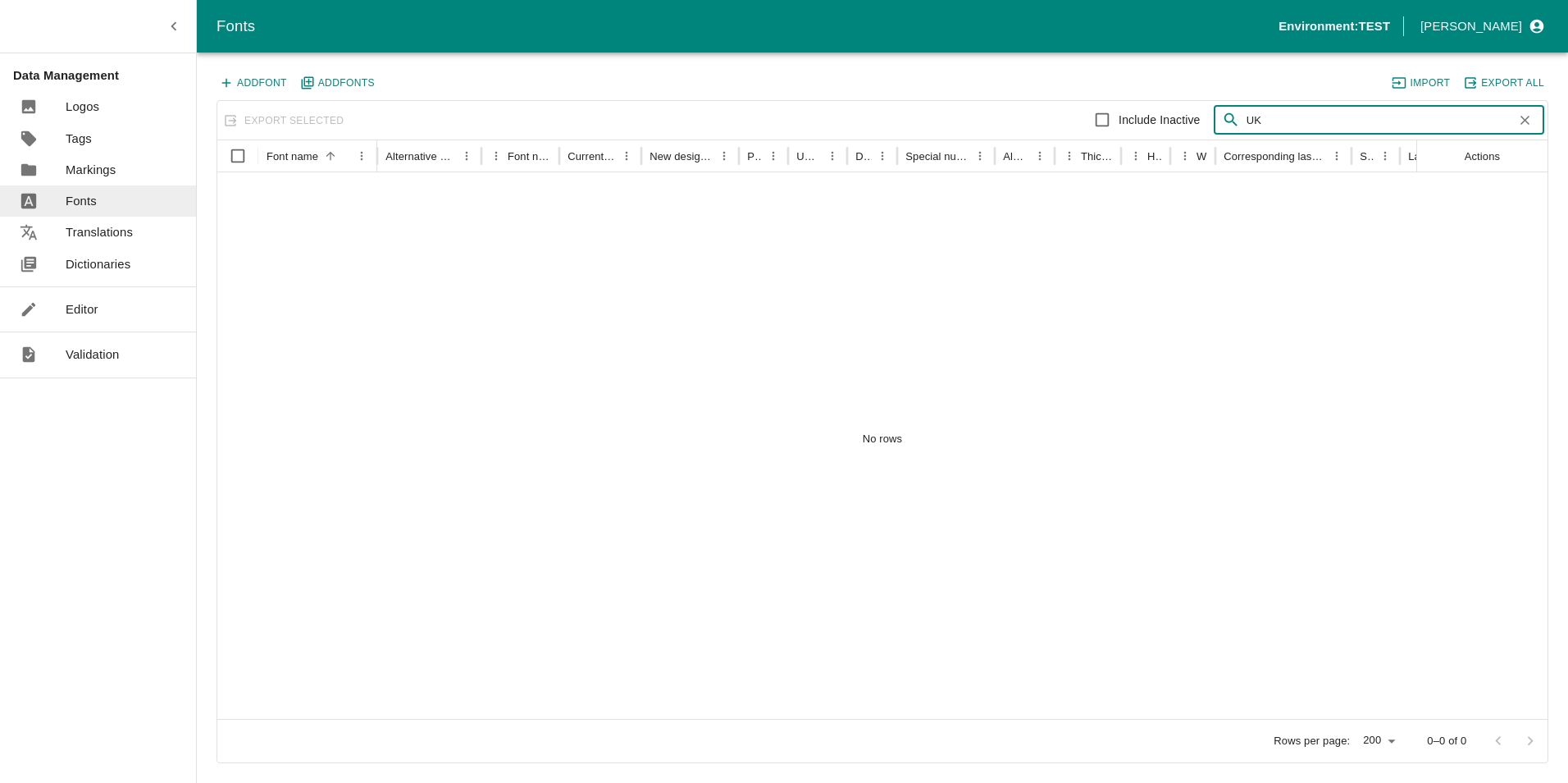
drag, startPoint x: 1264, startPoint y: 123, endPoint x: 1206, endPoint y: 120, distance: 58.1
click at [1206, 120] on div "Include Inactive ​ UK ​" at bounding box center [1213, 120] width 662 height 33
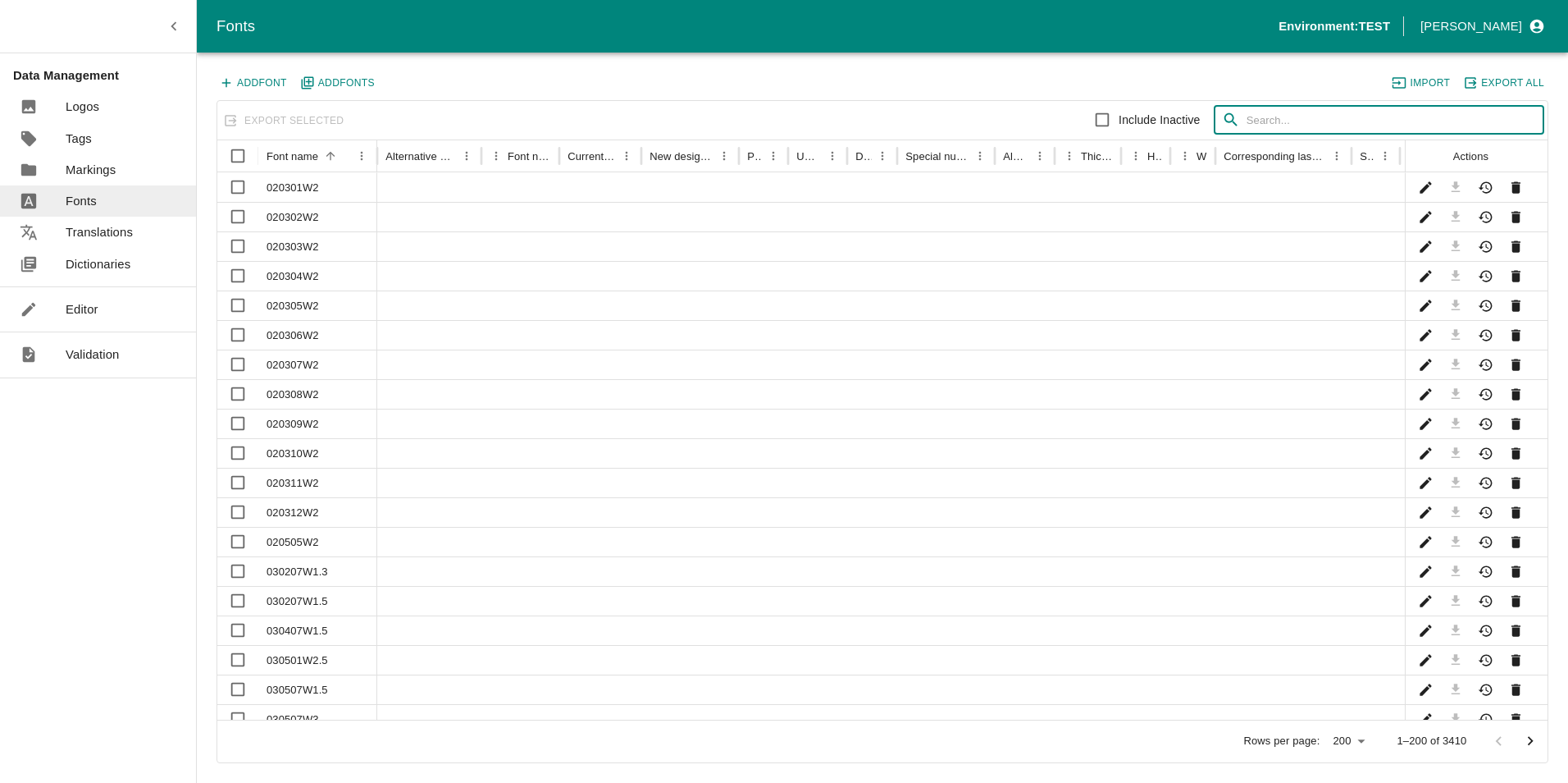
click at [326, 83] on button "Add Font s" at bounding box center [338, 83] width 82 height 22
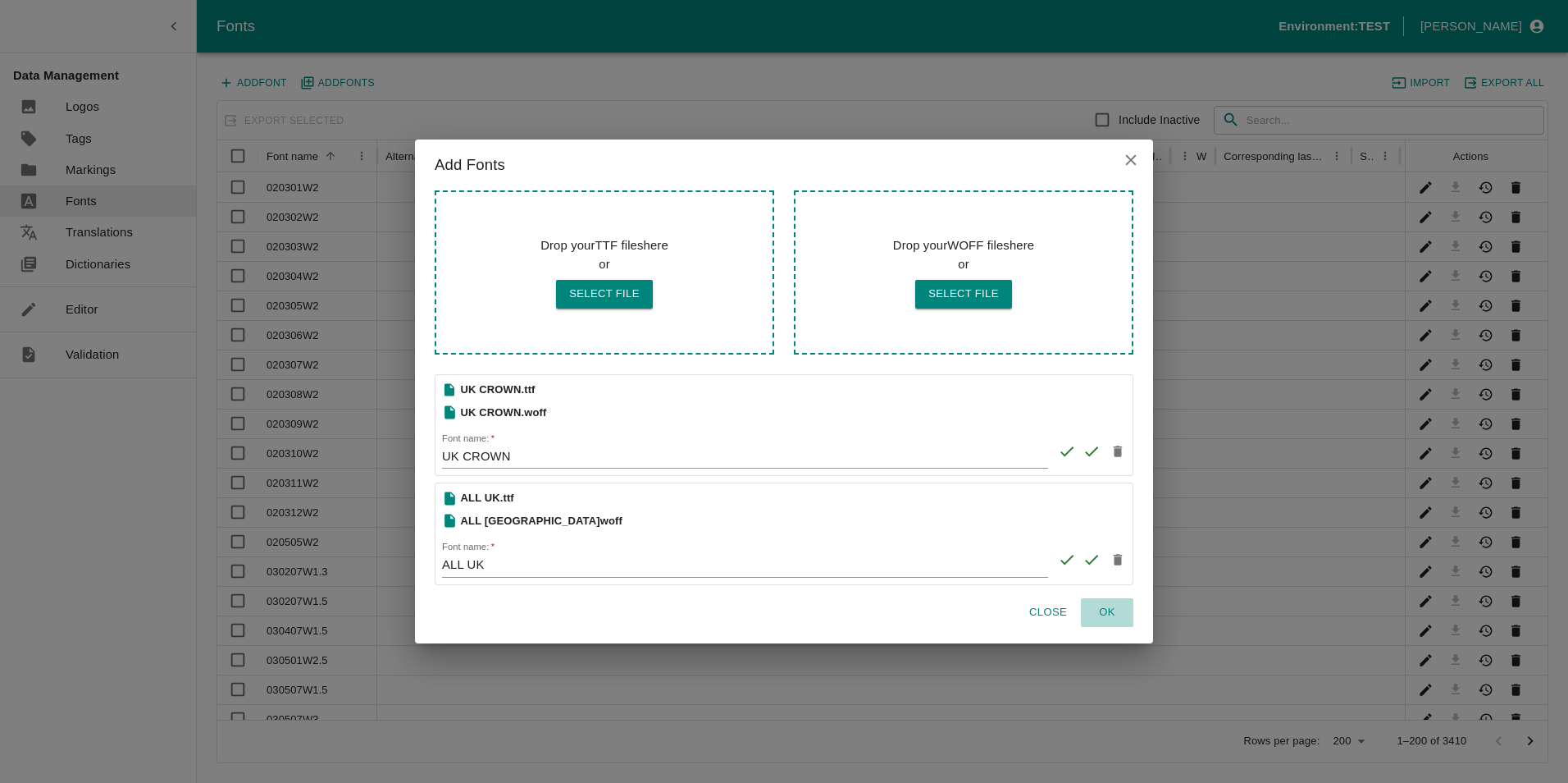
click at [1109, 611] on button "OK" at bounding box center [1107, 612] width 53 height 29
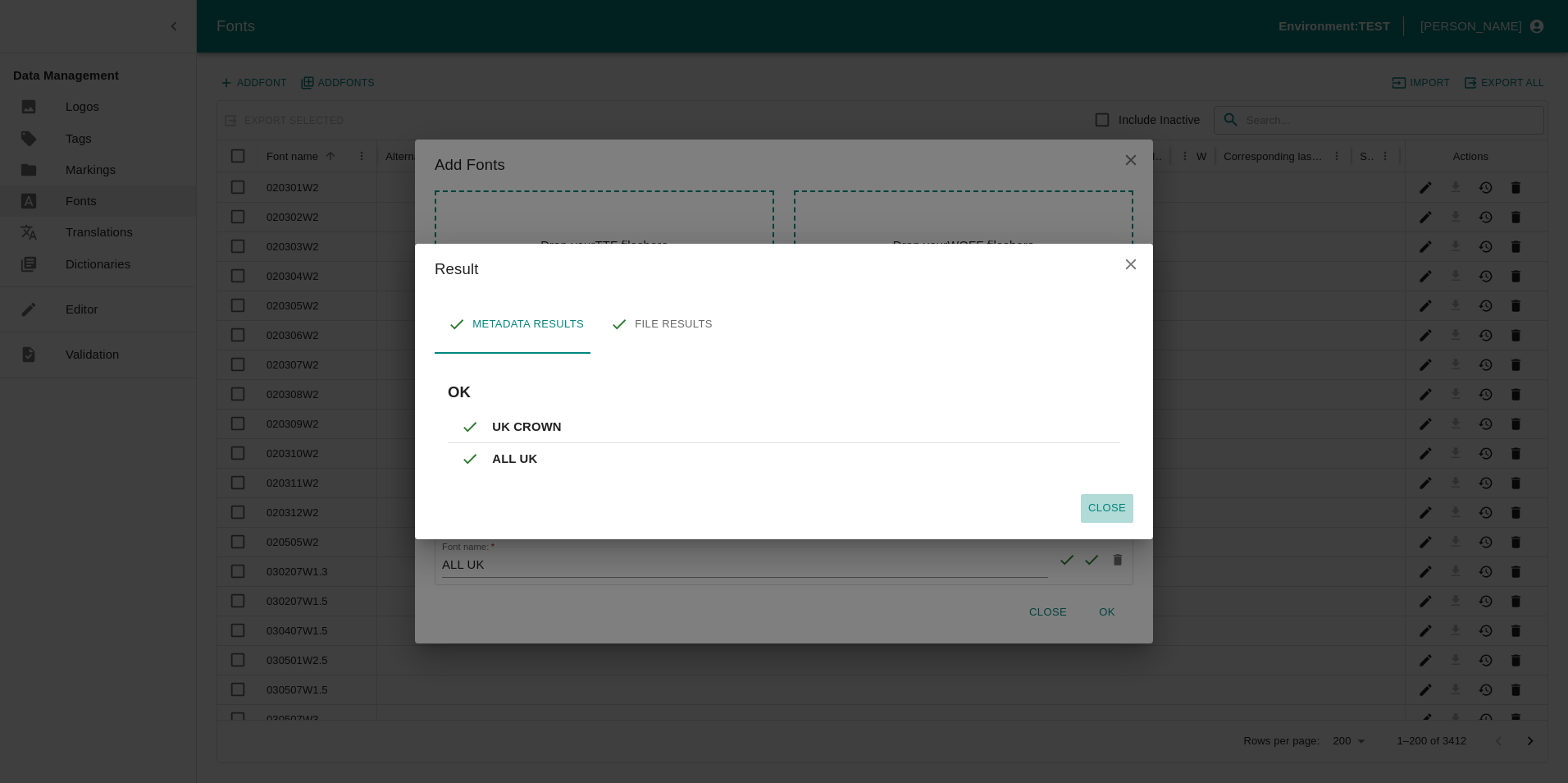
click at [1105, 507] on button "Close" at bounding box center [1107, 508] width 53 height 29
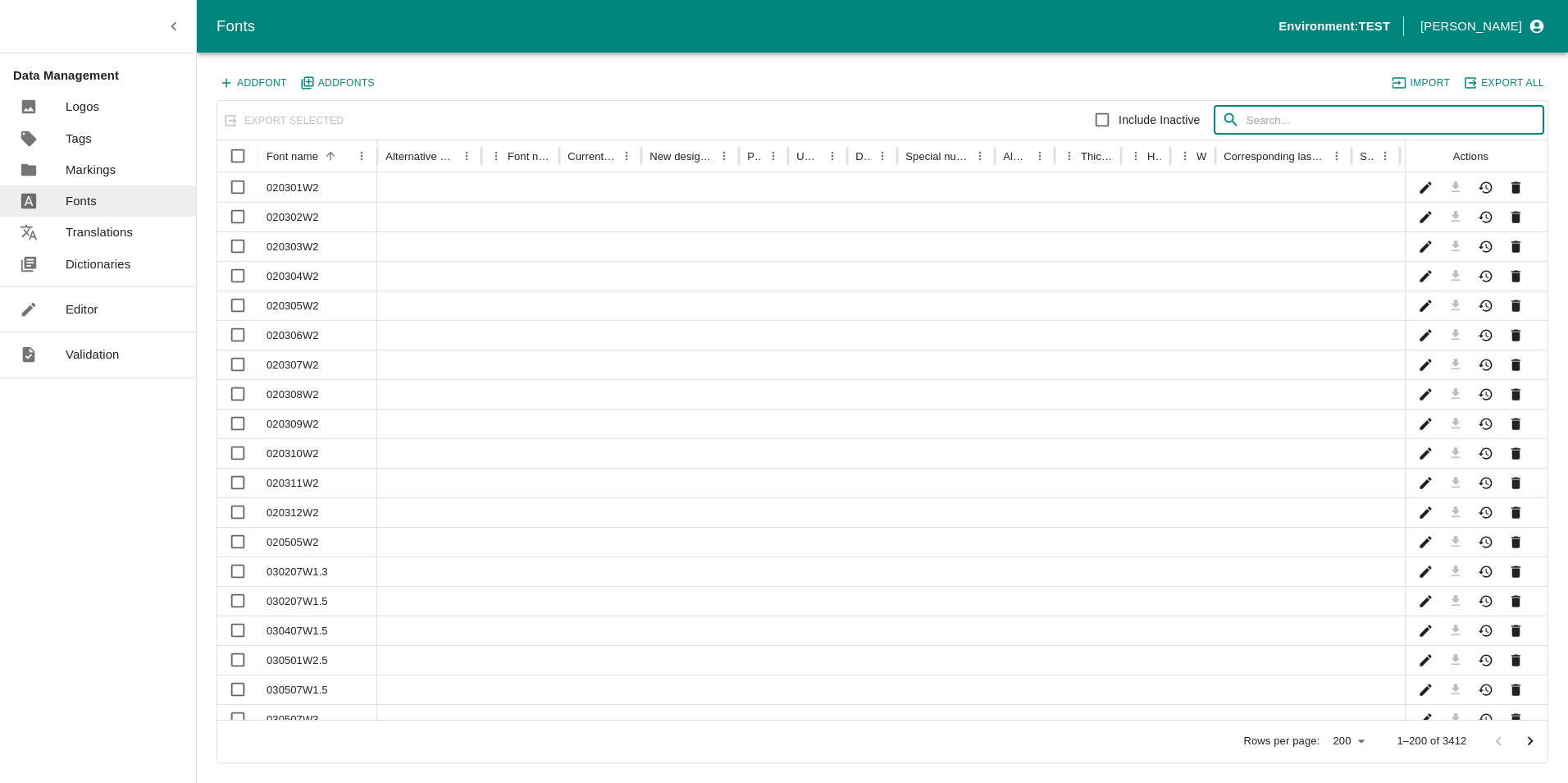
click at [1274, 114] on input "text" at bounding box center [1395, 121] width 297 height 30
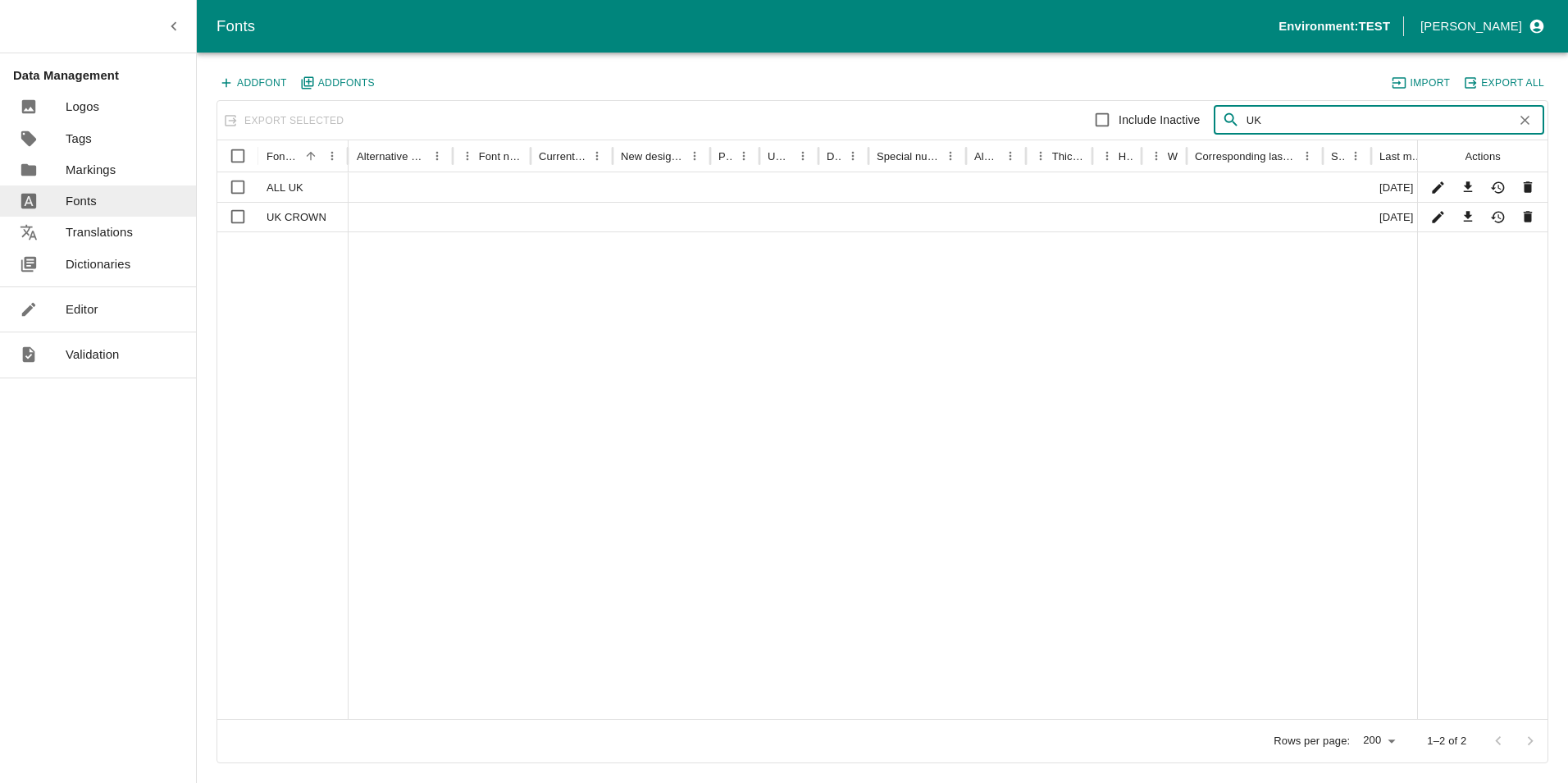
type input "UK"
click at [85, 167] on p "Markings" at bounding box center [90, 170] width 50 height 18
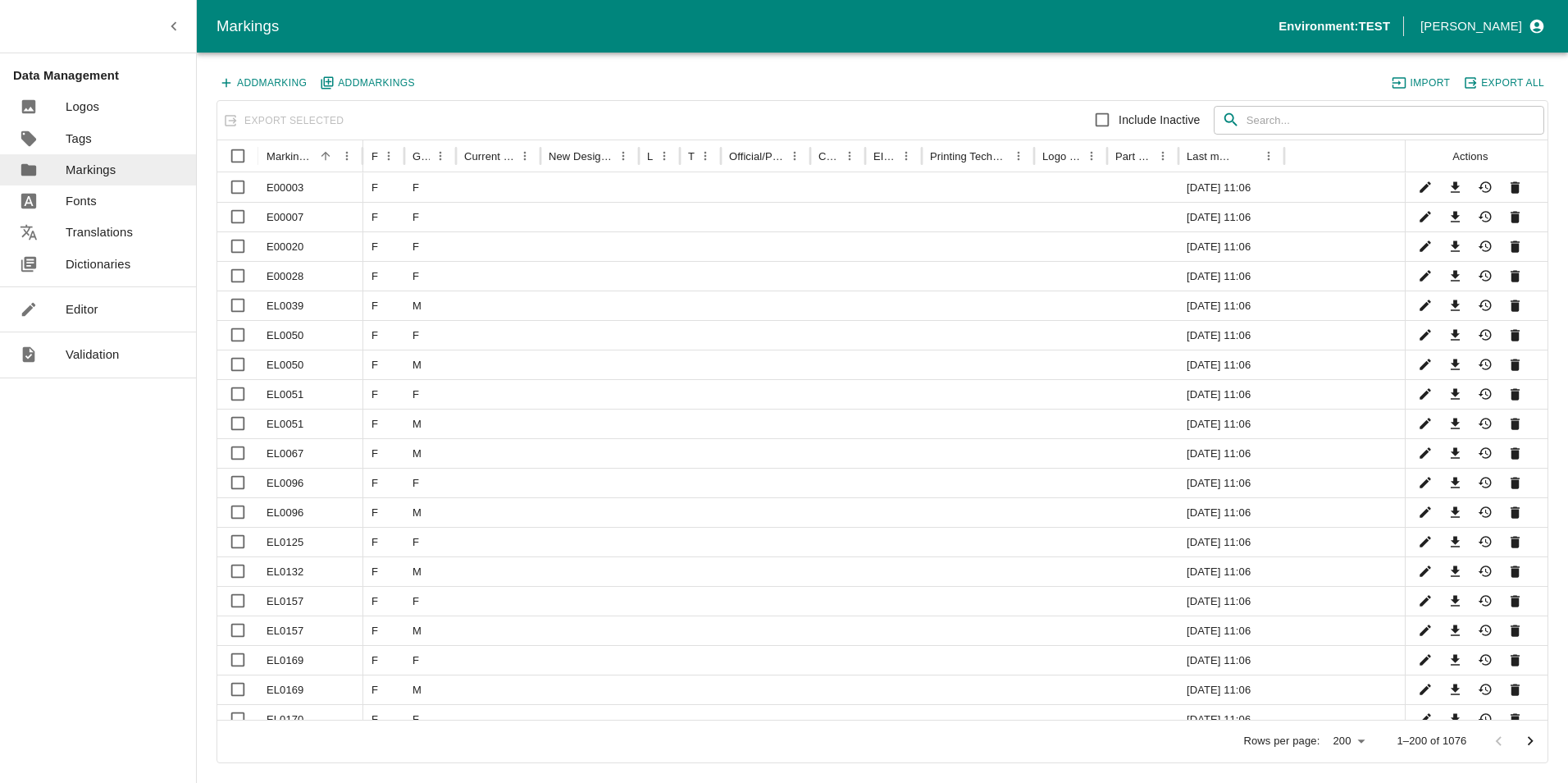
click at [1329, 116] on input "text" at bounding box center [1395, 121] width 297 height 30
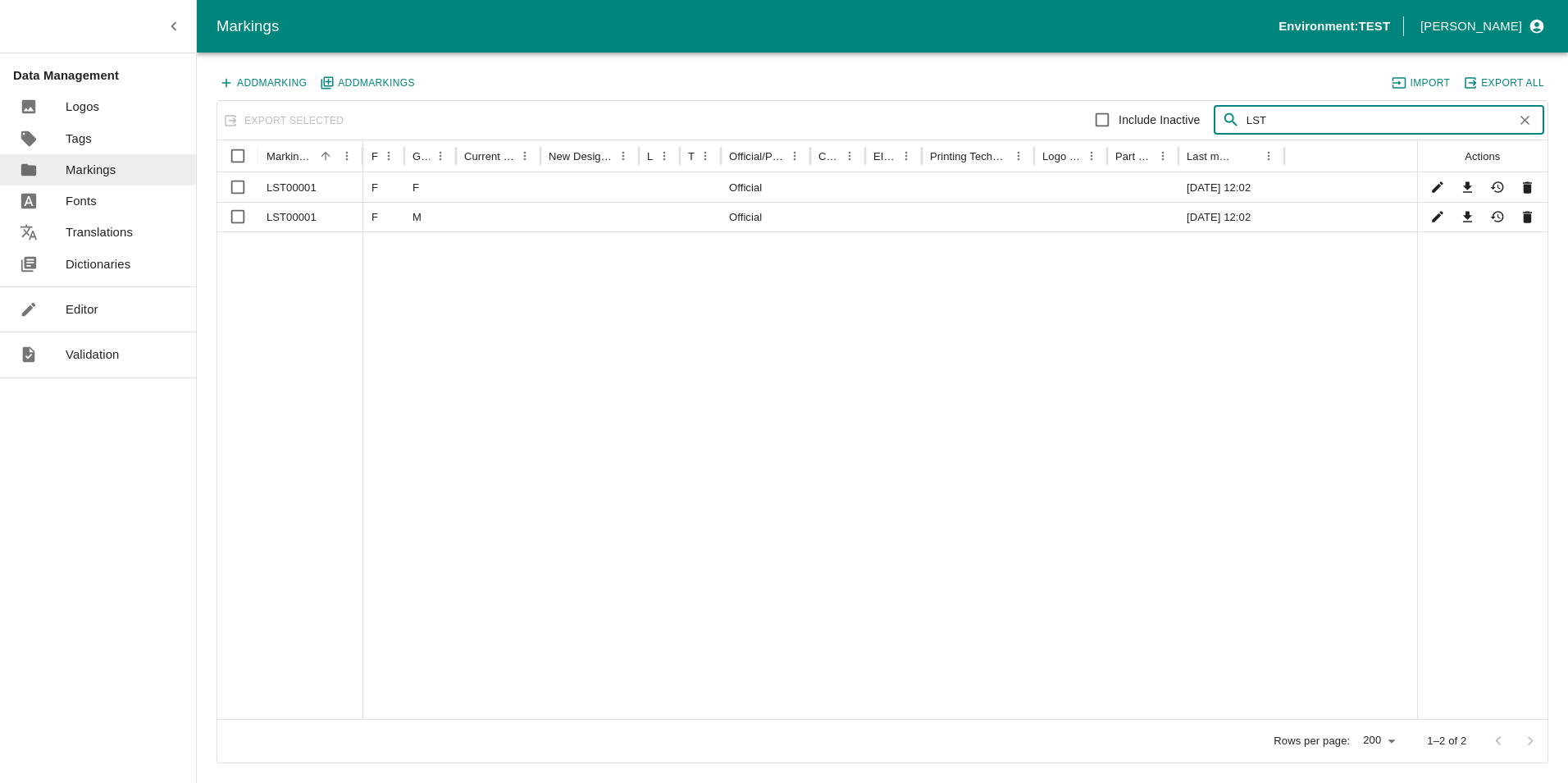
type input "LST"
click at [89, 104] on p "Logos" at bounding box center [82, 107] width 34 height 18
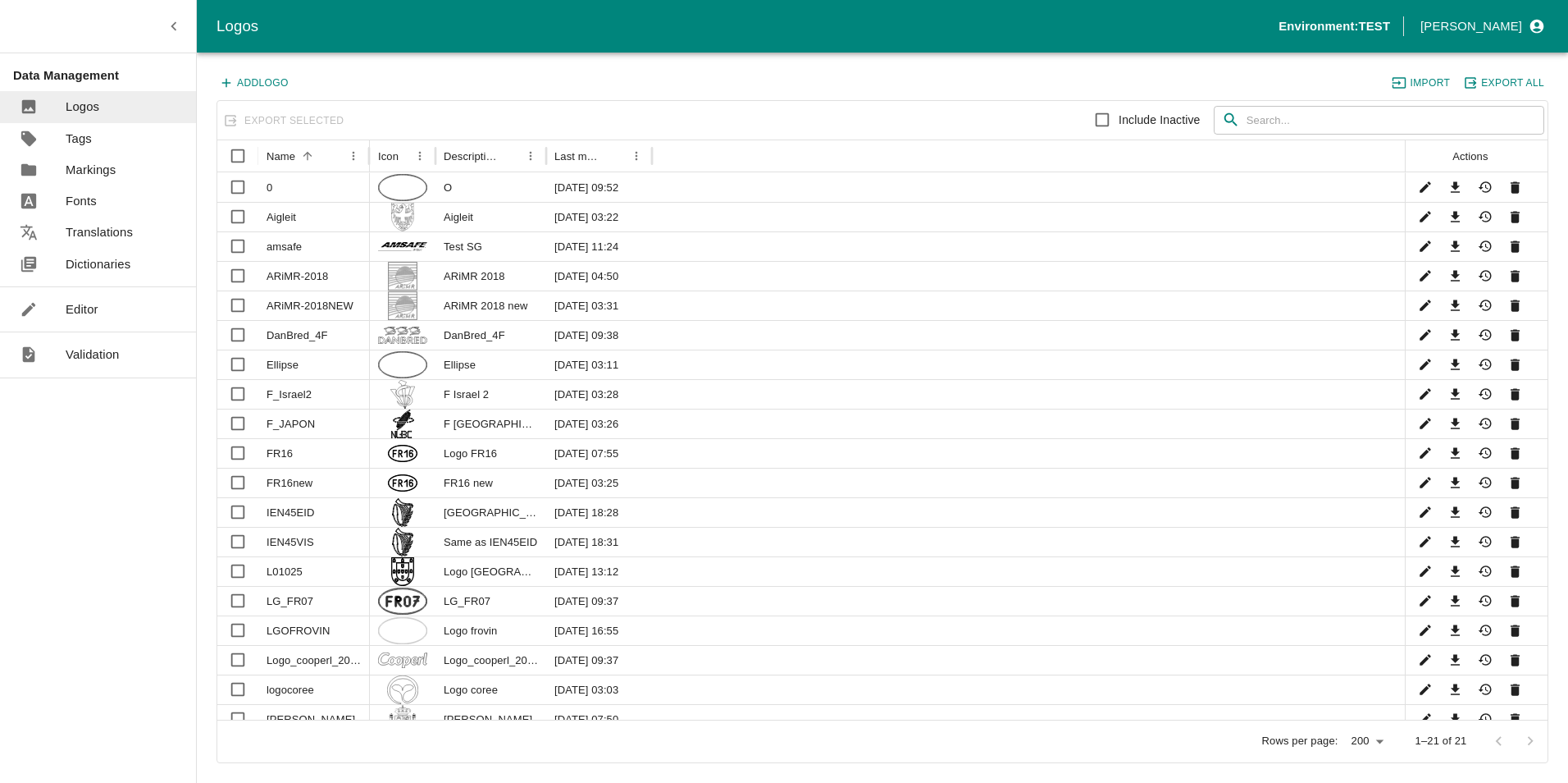
click at [269, 82] on button "Add Logo" at bounding box center [255, 83] width 76 height 22
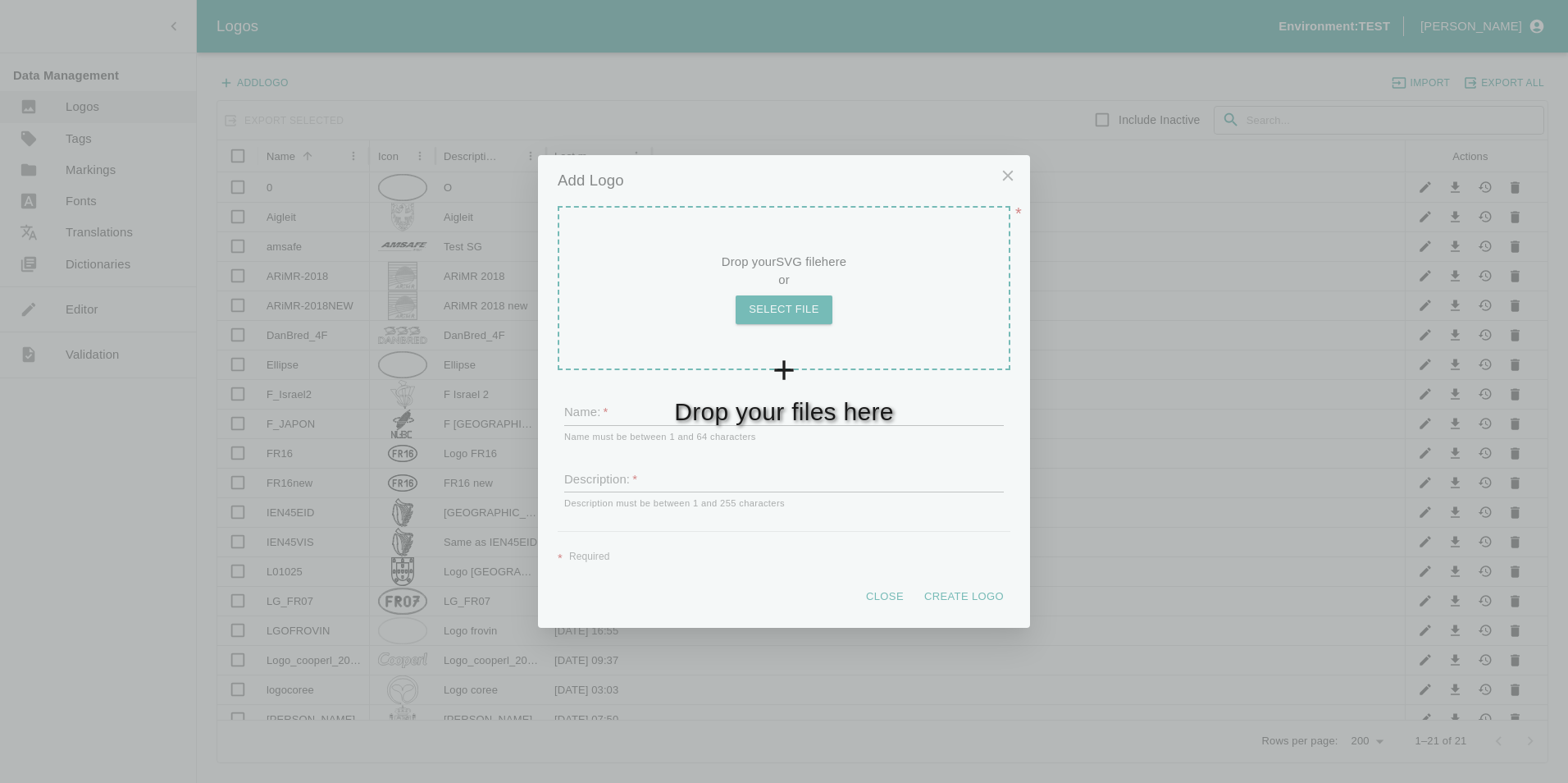
type input "UK CROWN"
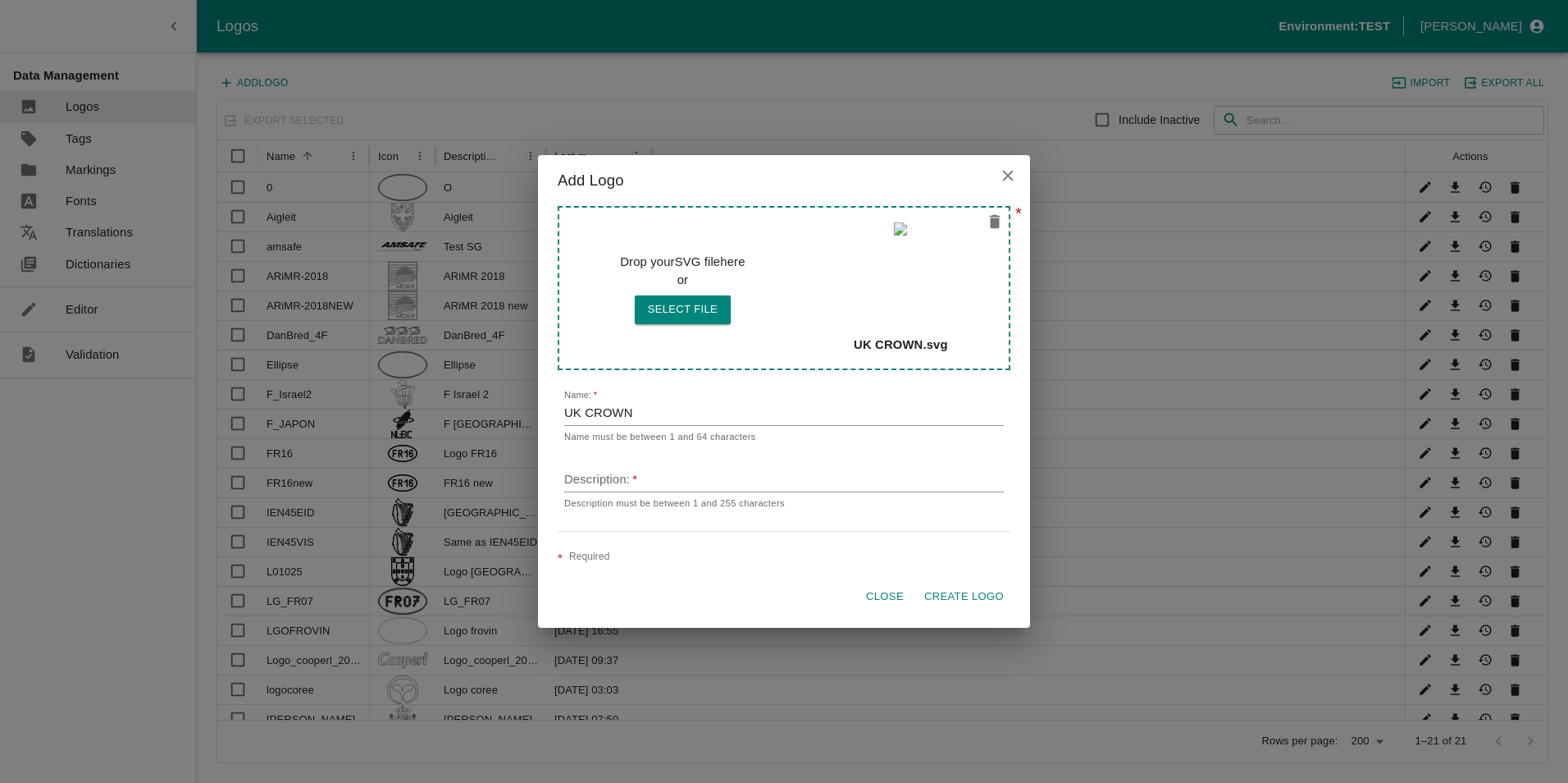
click at [670, 485] on input "Description:   *" at bounding box center [784, 481] width 440 height 22
type input "UK Crown"
click at [983, 597] on button "Create Logo" at bounding box center [964, 597] width 93 height 29
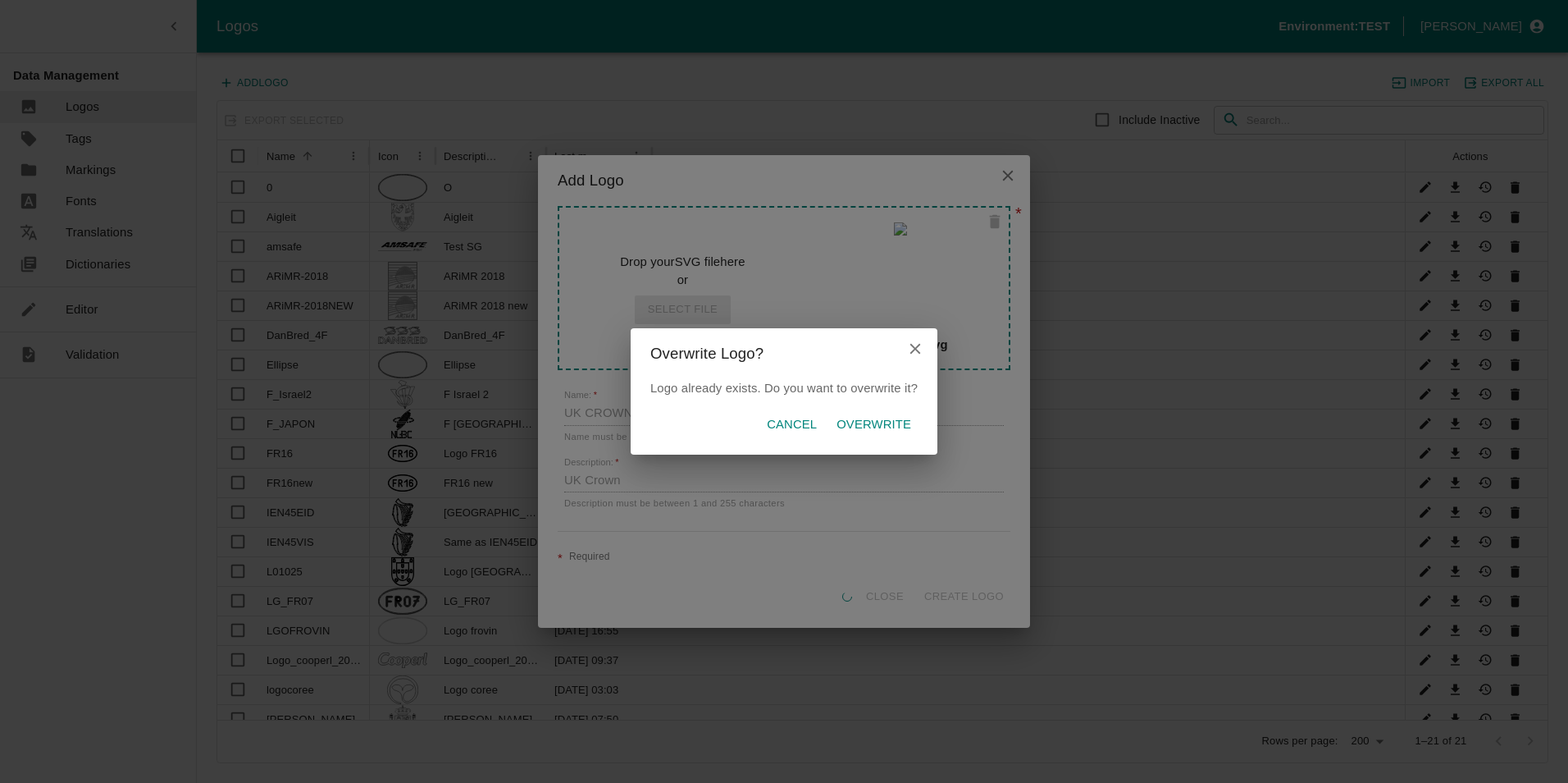
click at [855, 424] on p "Overwrite" at bounding box center [873, 425] width 74 height 18
